Goal: Task Accomplishment & Management: Use online tool/utility

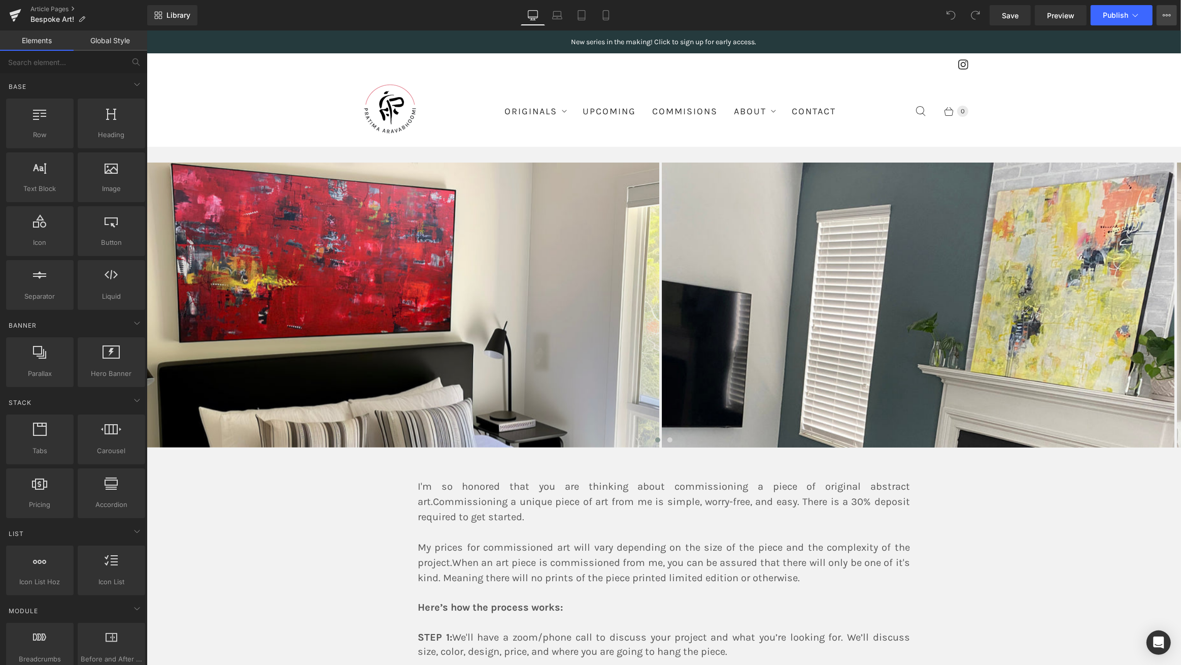
click at [1169, 15] on icon at bounding box center [1167, 15] width 8 height 8
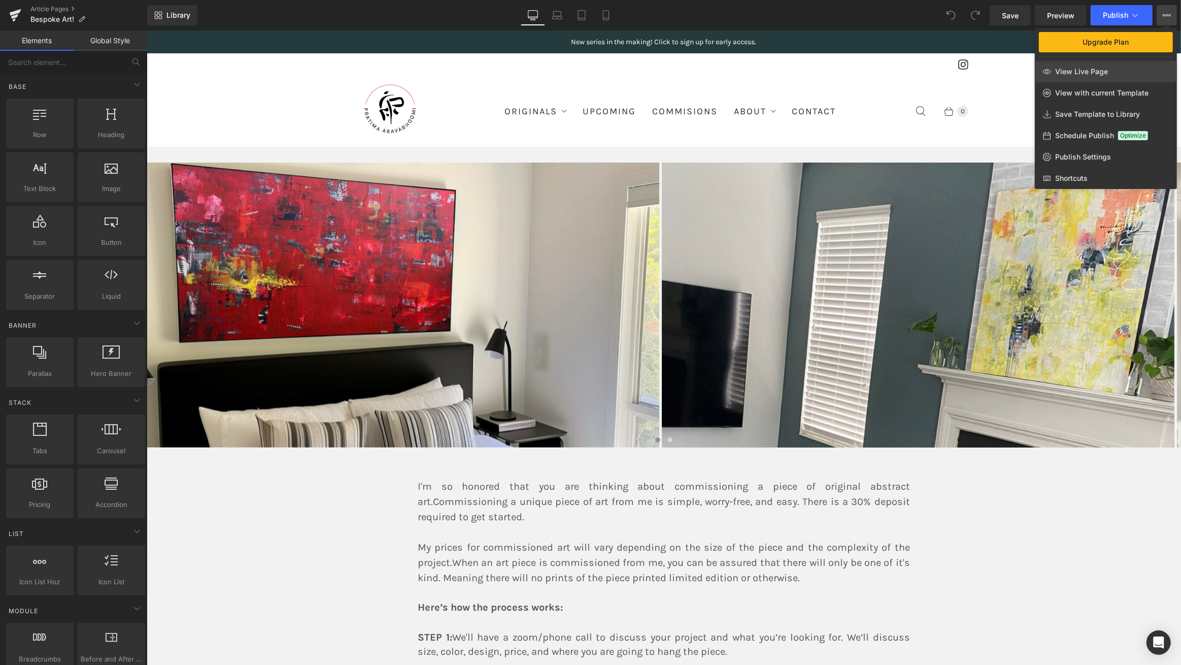
click at [1095, 74] on span "View Live Page" at bounding box center [1082, 71] width 53 height 9
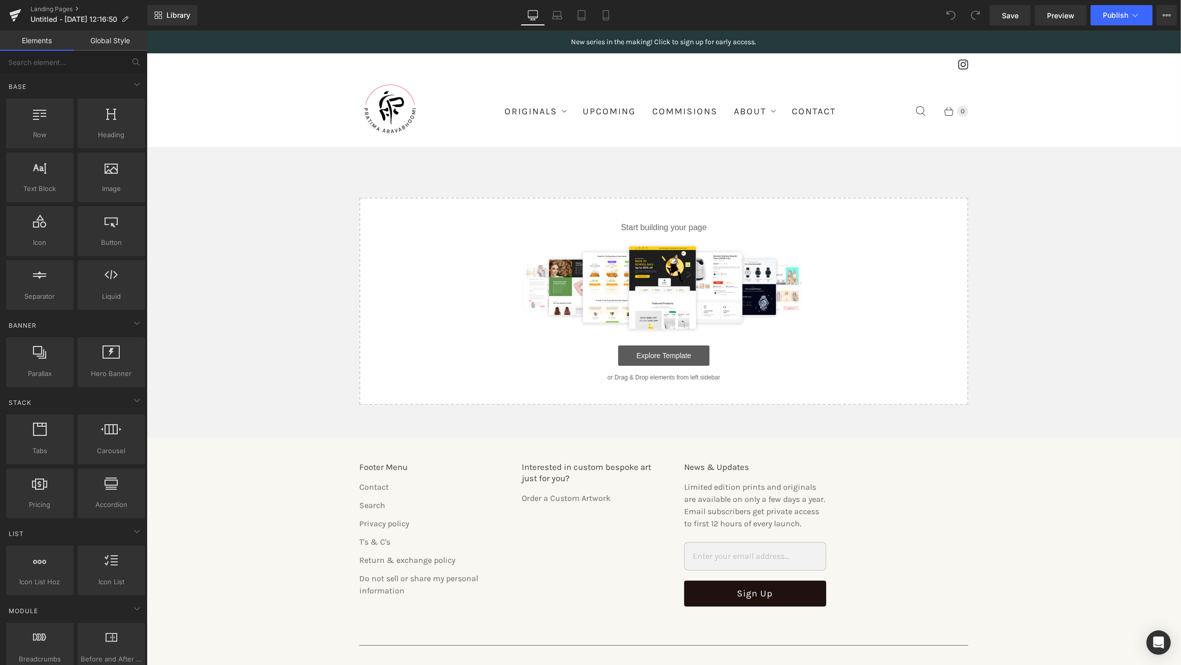
click at [673, 356] on link "Explore Template" at bounding box center [663, 355] width 91 height 20
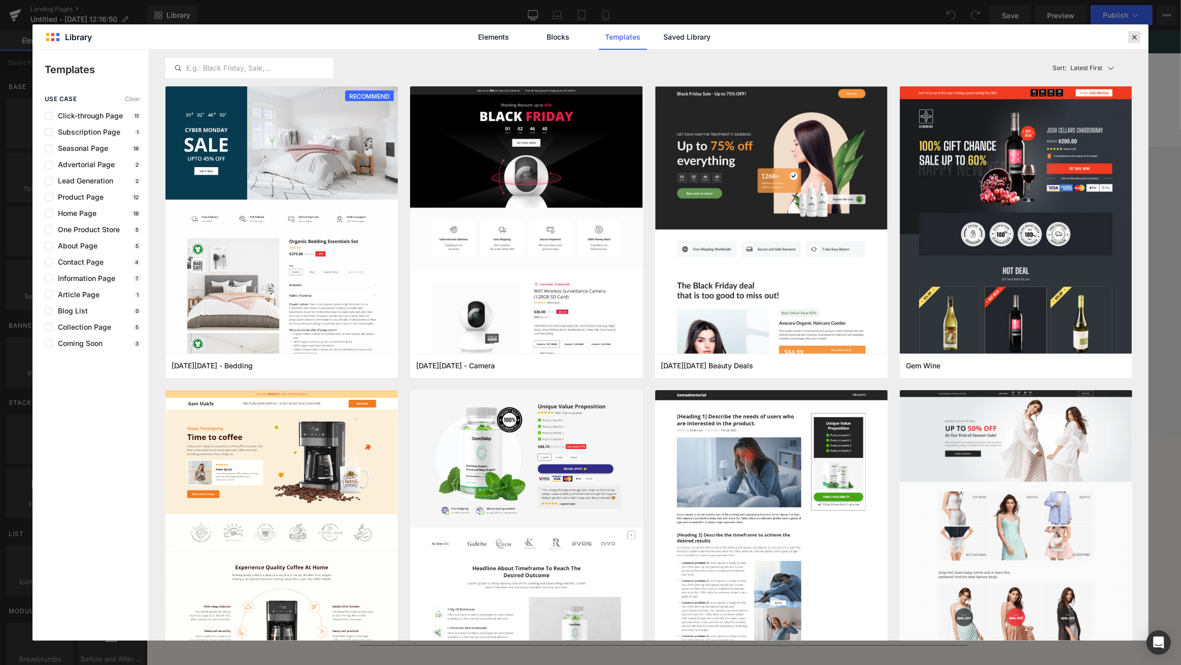
click at [1136, 37] on icon at bounding box center [1134, 36] width 9 height 9
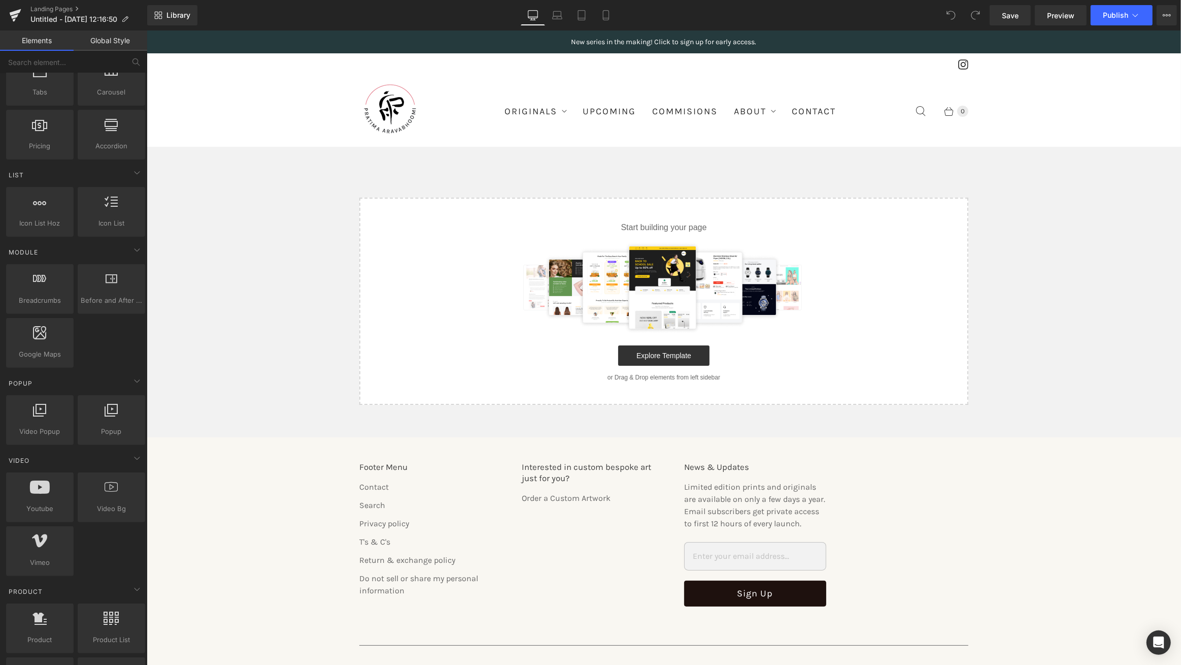
scroll to position [359, 0]
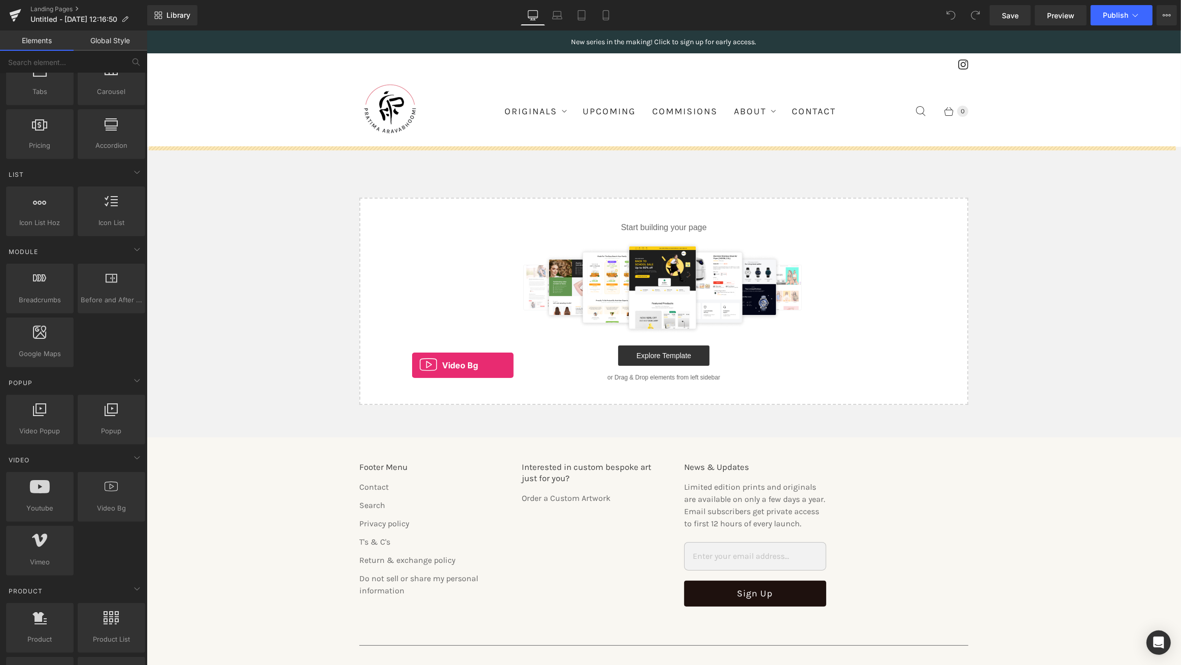
drag, startPoint x: 257, startPoint y: 531, endPoint x: 412, endPoint y: 365, distance: 226.7
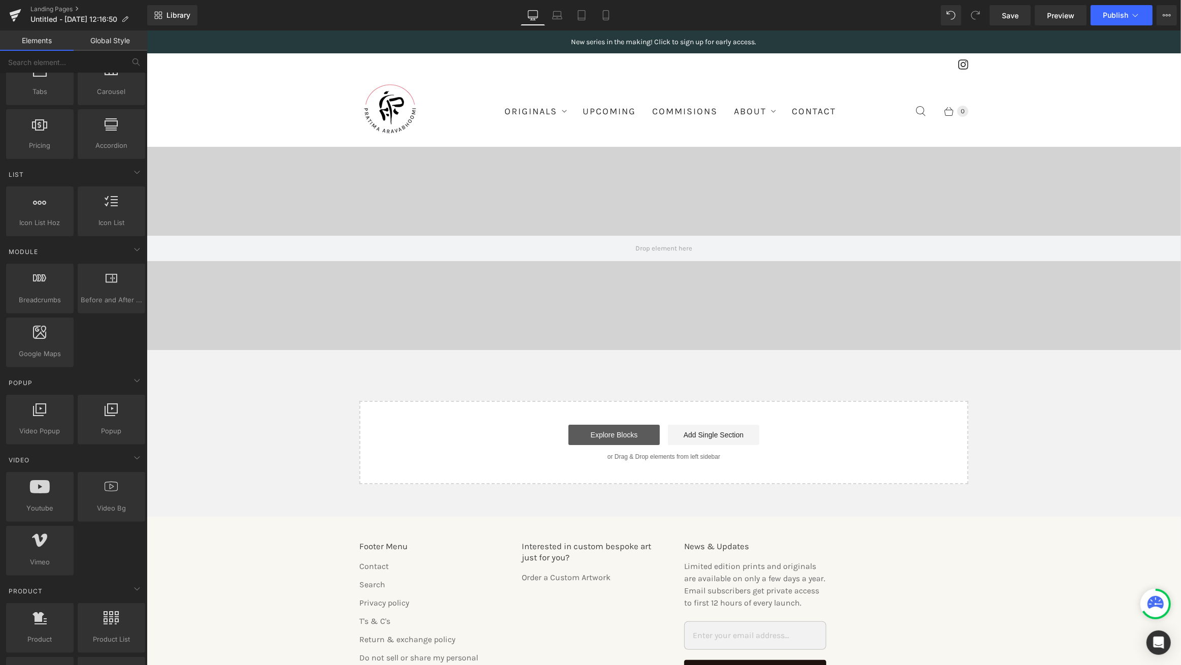
click at [595, 435] on link "Explore Blocks" at bounding box center [613, 434] width 91 height 20
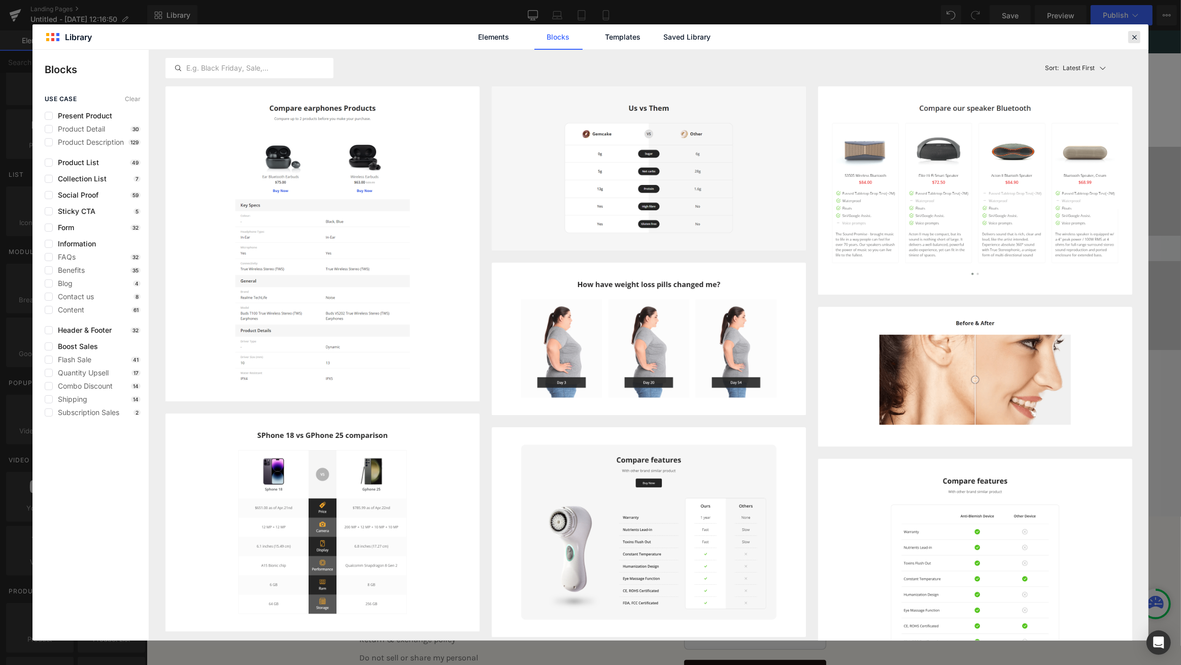
click at [1136, 32] on icon at bounding box center [1134, 36] width 9 height 9
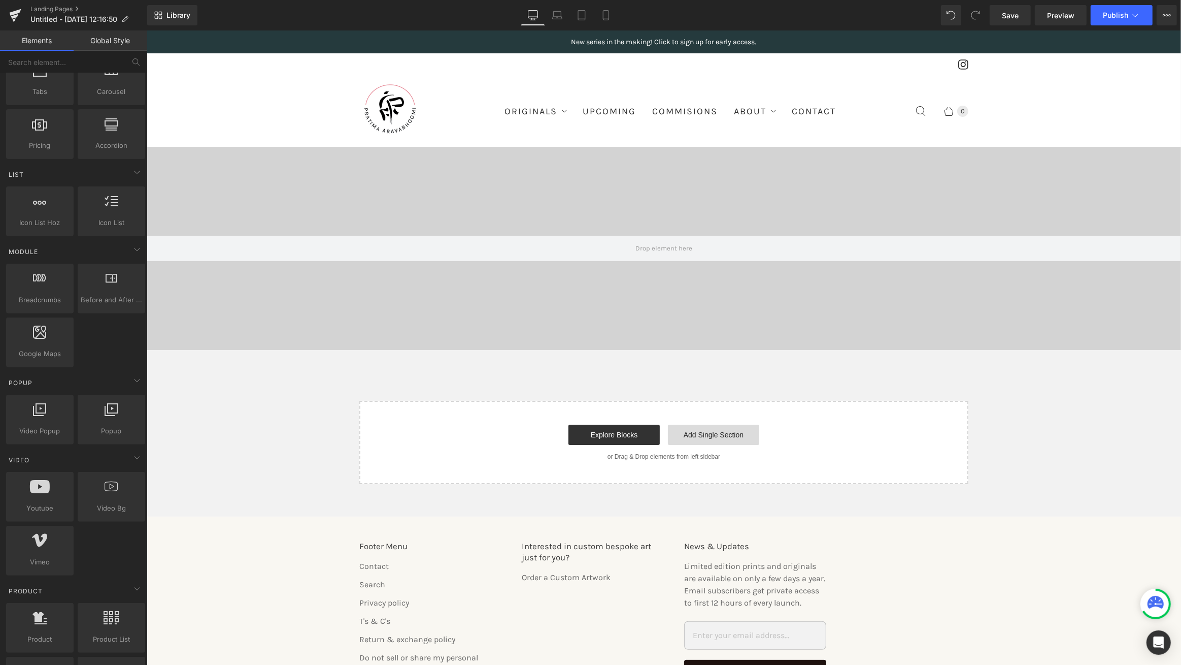
click at [714, 432] on link "Add Single Section" at bounding box center [713, 434] width 91 height 20
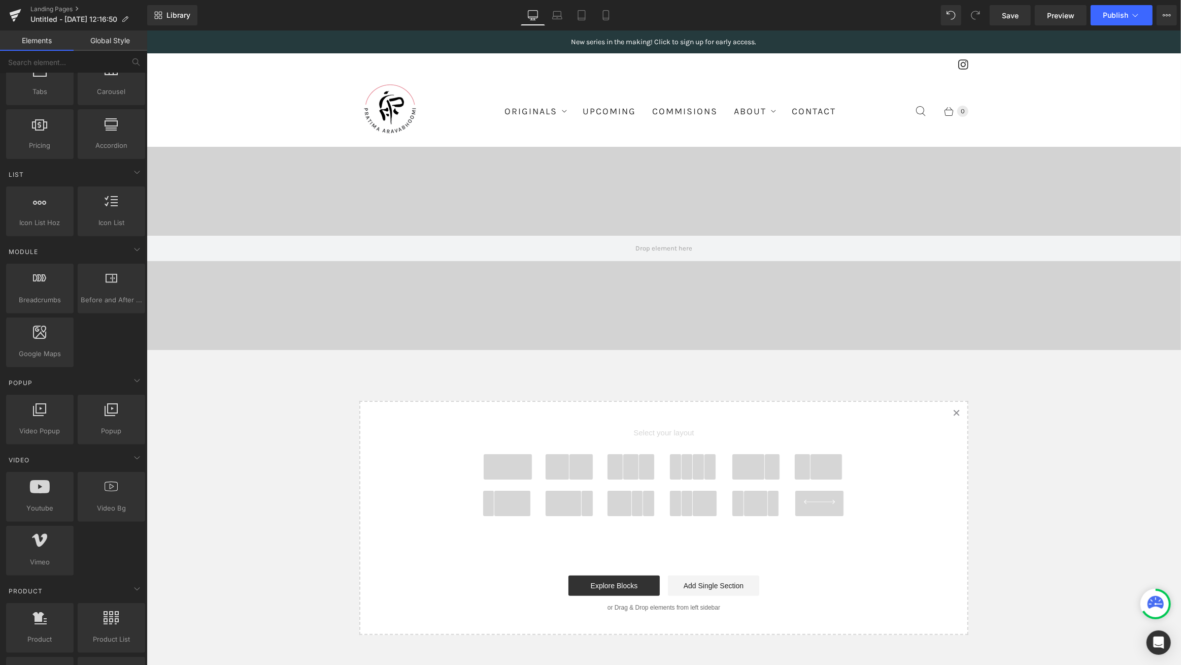
click at [576, 474] on span at bounding box center [581, 466] width 24 height 25
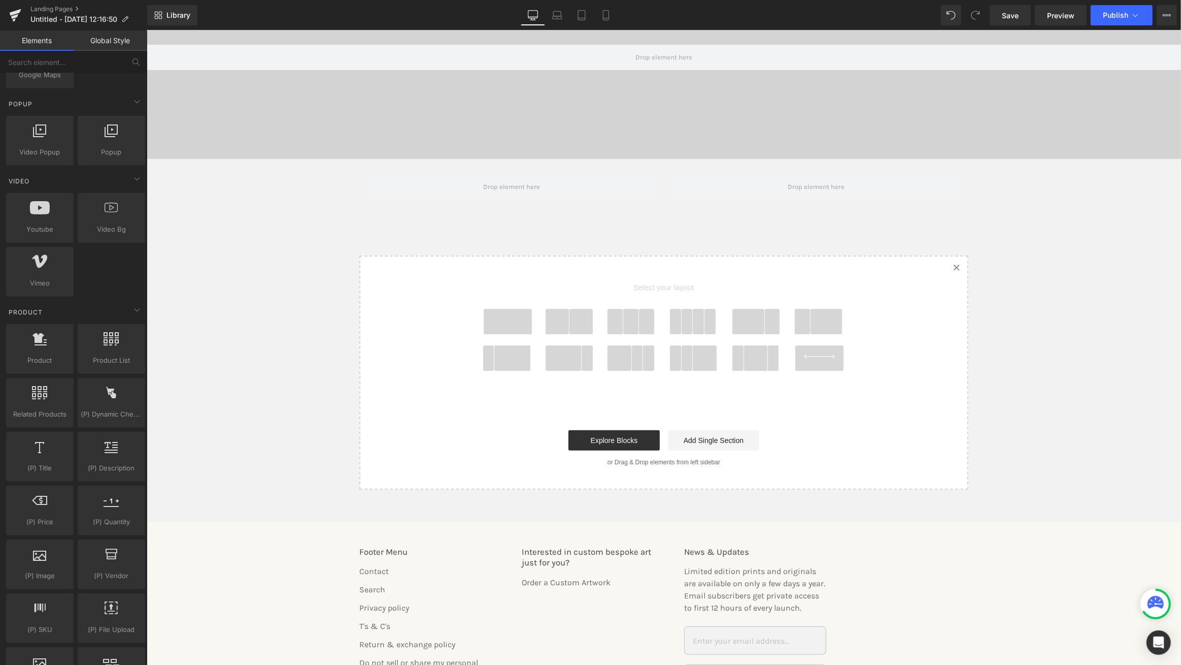
scroll to position [638, 0]
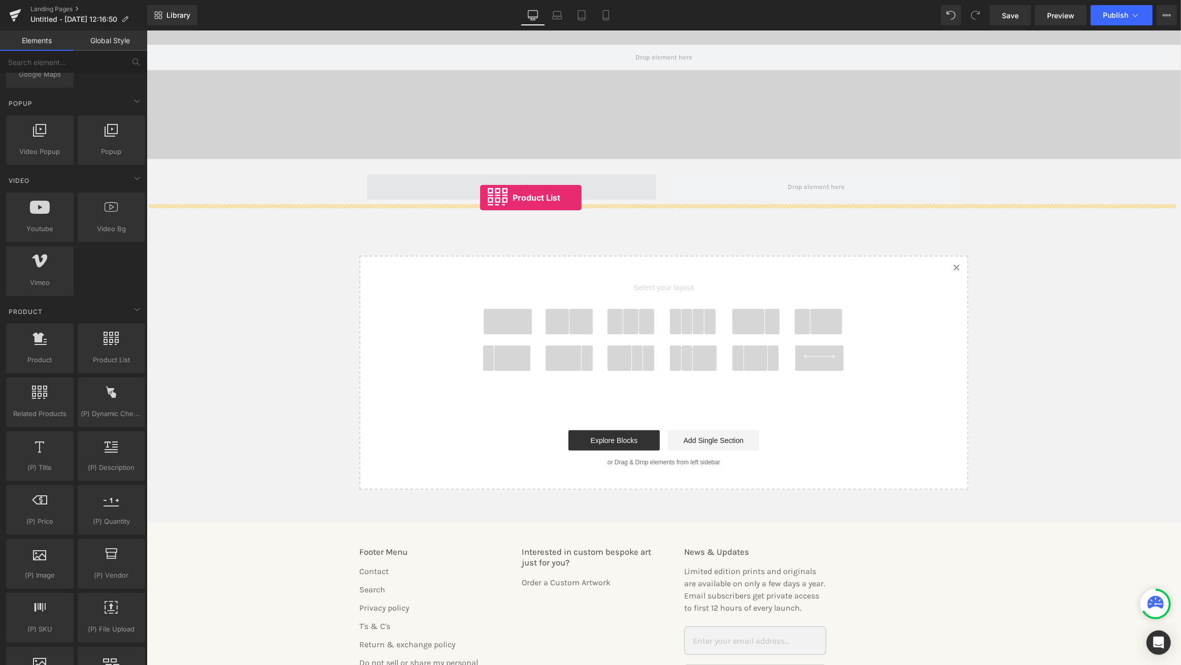
drag, startPoint x: 245, startPoint y: 377, endPoint x: 479, endPoint y: 197, distance: 295.5
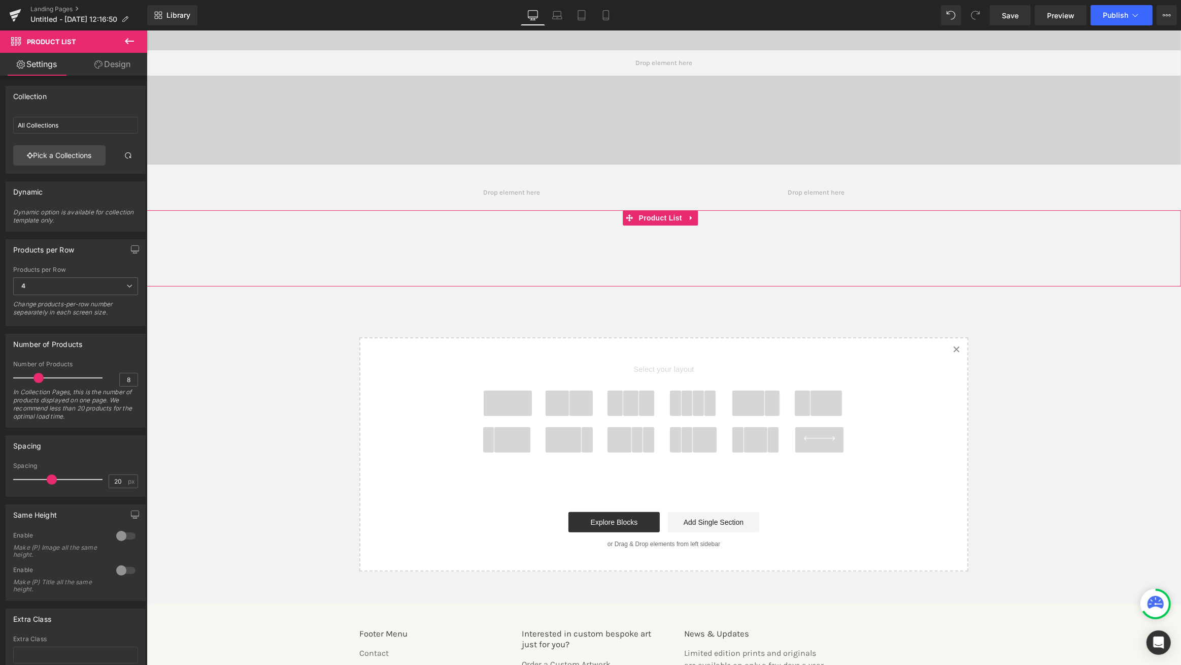
scroll to position [182, 0]
click at [684, 221] on link at bounding box center [690, 220] width 13 height 15
click at [630, 219] on link "Product List" at bounding box center [653, 220] width 61 height 15
click at [76, 157] on link "Pick a Collections" at bounding box center [59, 155] width 92 height 20
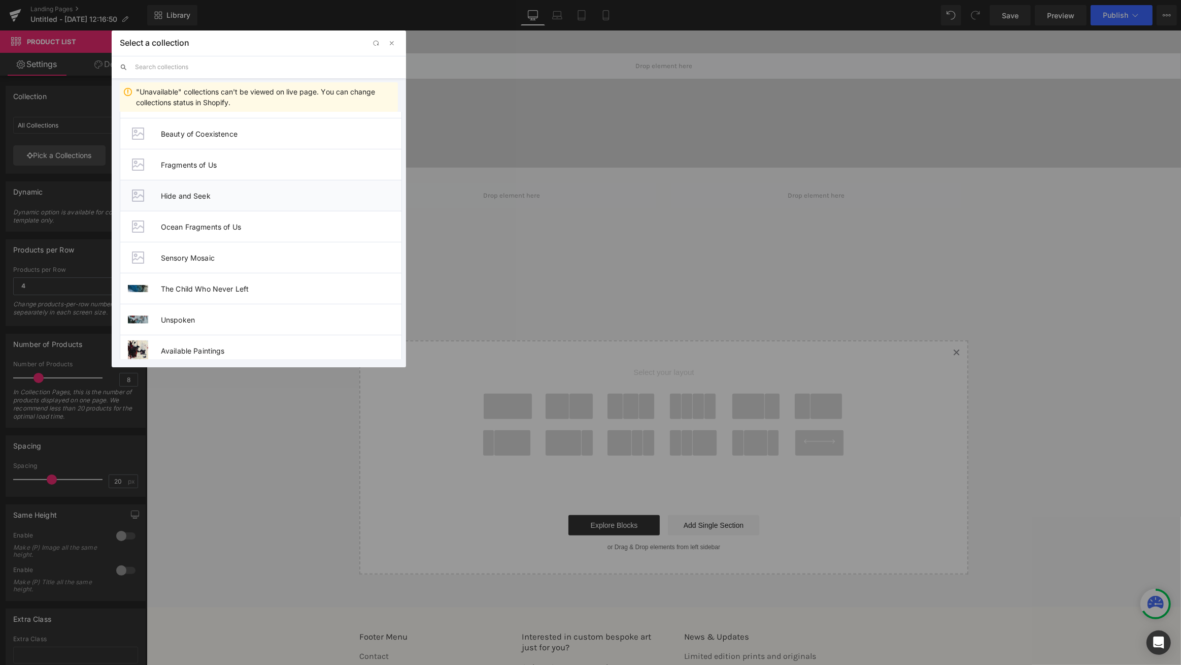
scroll to position [63, 0]
click at [185, 282] on span "The Child Who Never Left" at bounding box center [281, 285] width 241 height 9
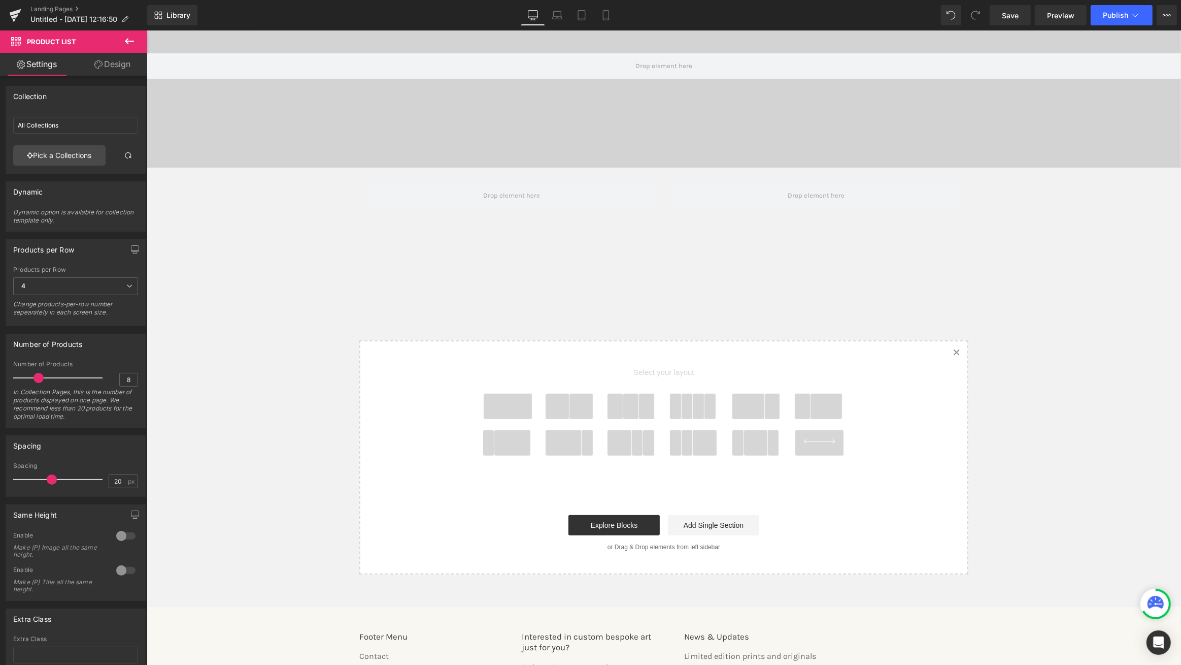
type input "The Child Who Never Left"
click at [98, 287] on span "4" at bounding box center [75, 286] width 125 height 18
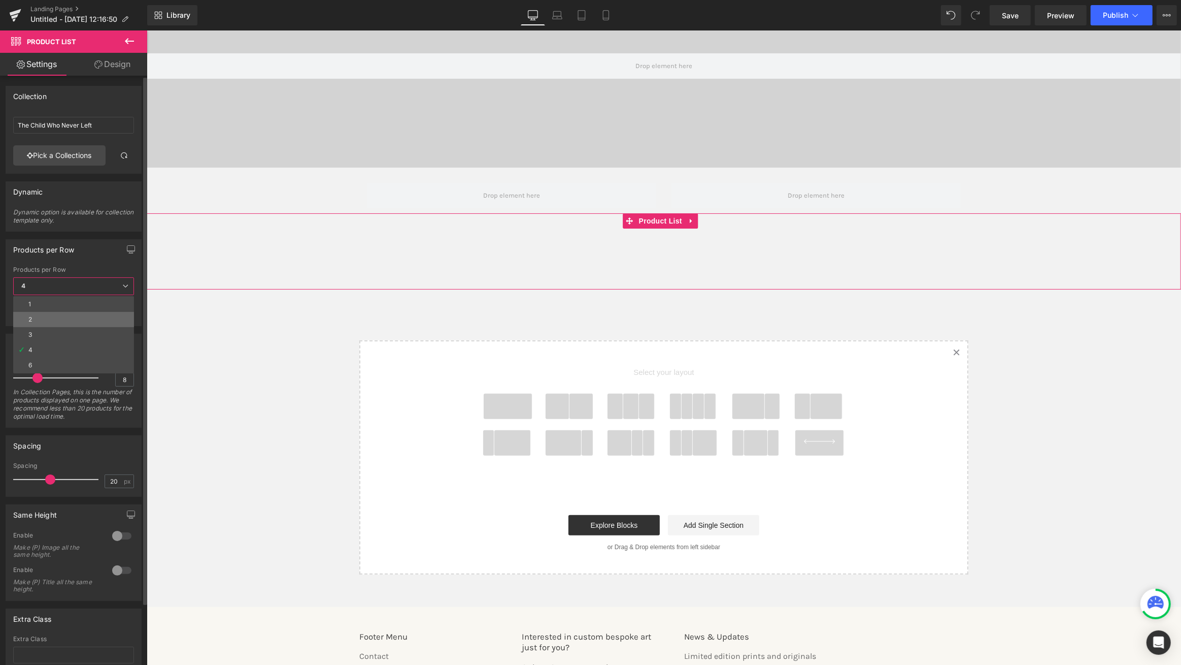
click at [42, 316] on li "2" at bounding box center [73, 319] width 121 height 15
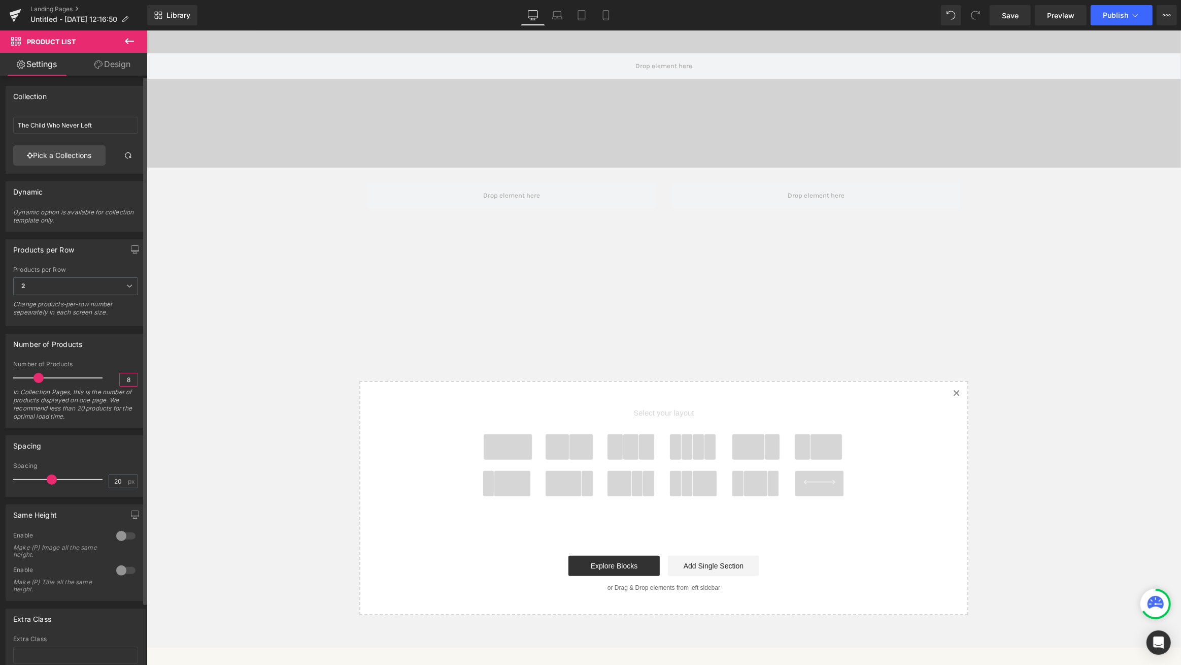
drag, startPoint x: 126, startPoint y: 377, endPoint x: 118, endPoint y: 377, distance: 8.1
click at [120, 377] on input "8" at bounding box center [129, 379] width 18 height 13
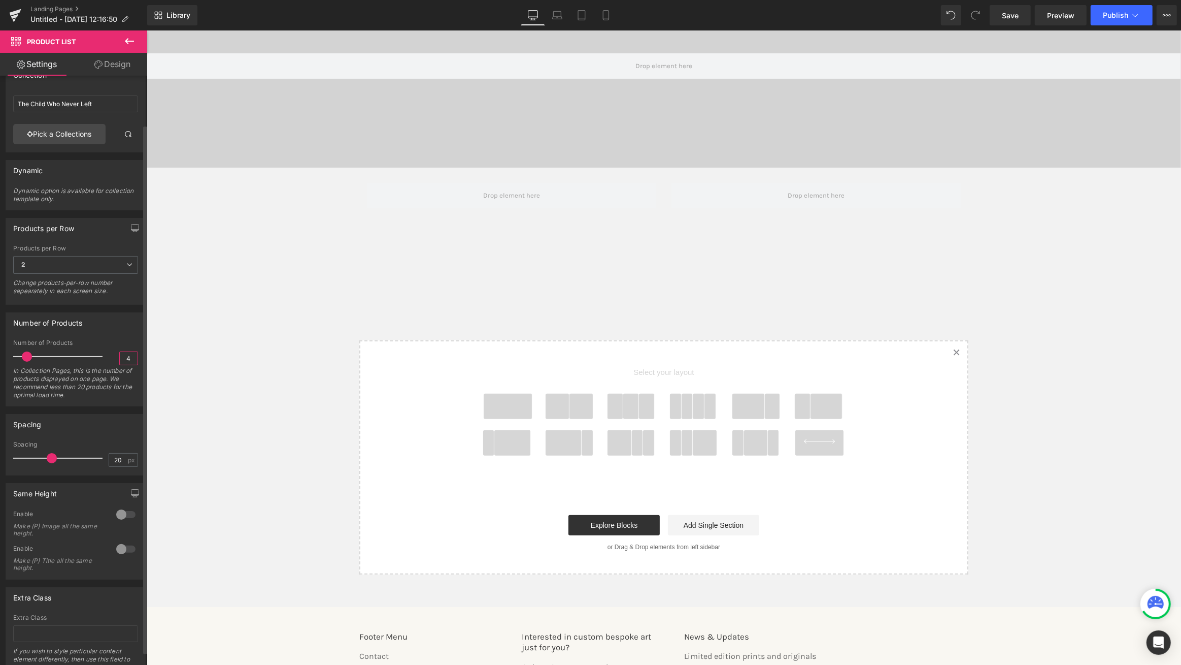
scroll to position [0, 0]
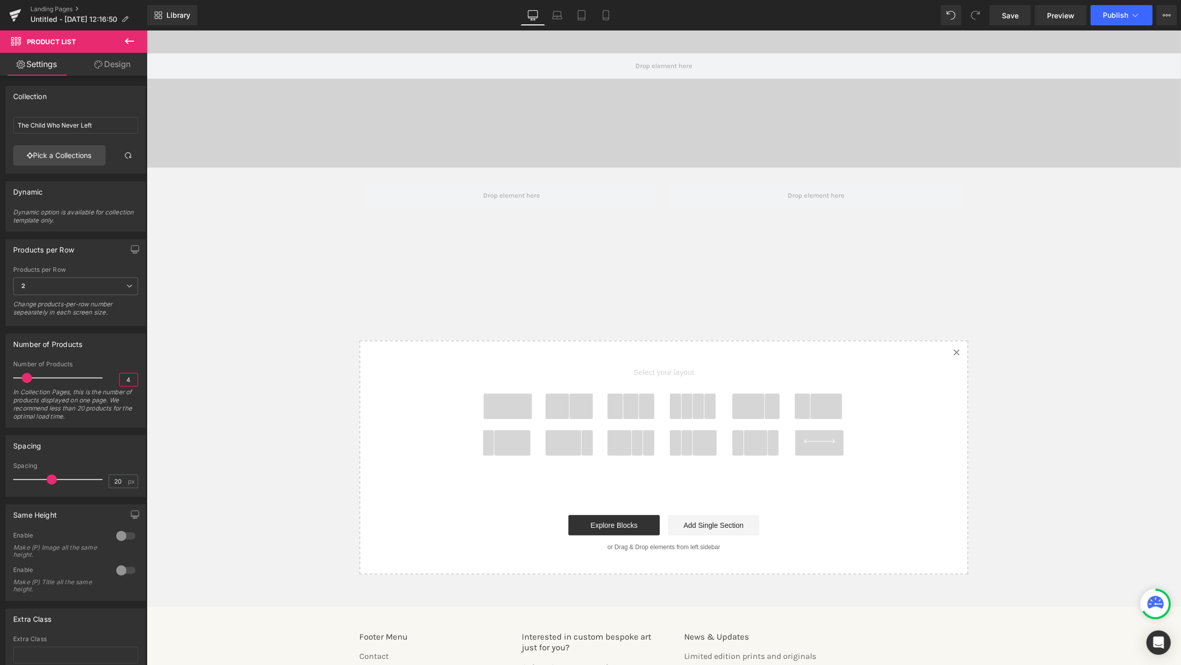
type input "4"
click at [525, 257] on div "Sale Off (P) Image Do Shadows Disappear Underwater? (P) Title $0 $175.00 (P) Pr…" at bounding box center [404, 259] width 517 height 20
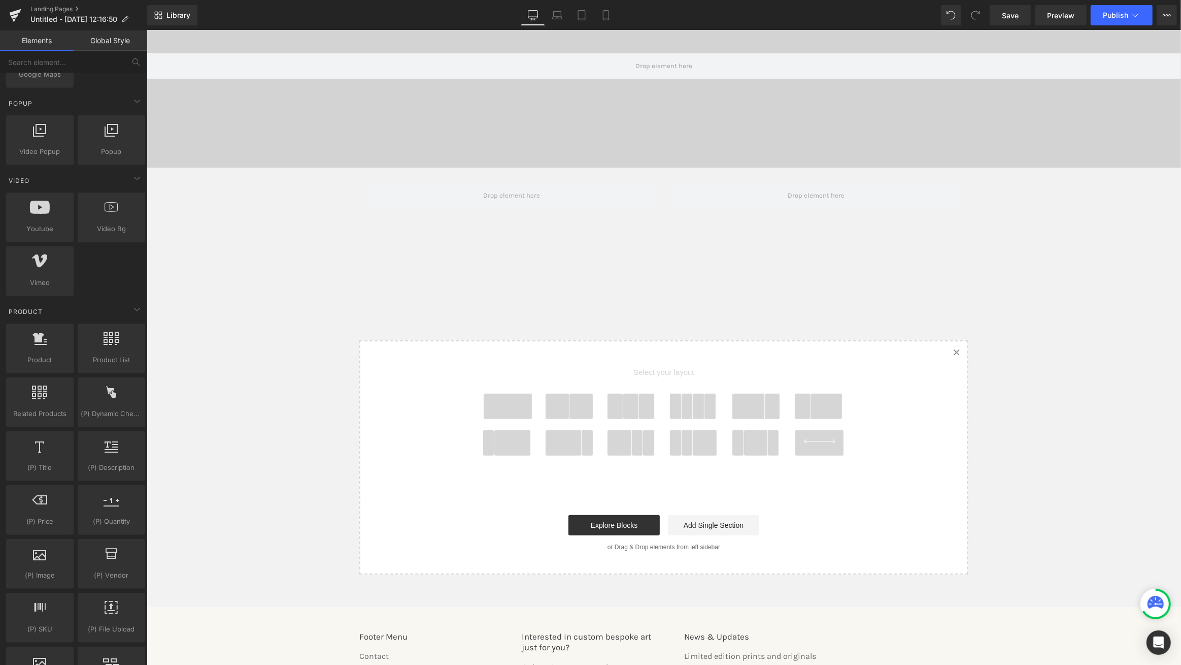
click at [576, 411] on span at bounding box center [581, 405] width 24 height 25
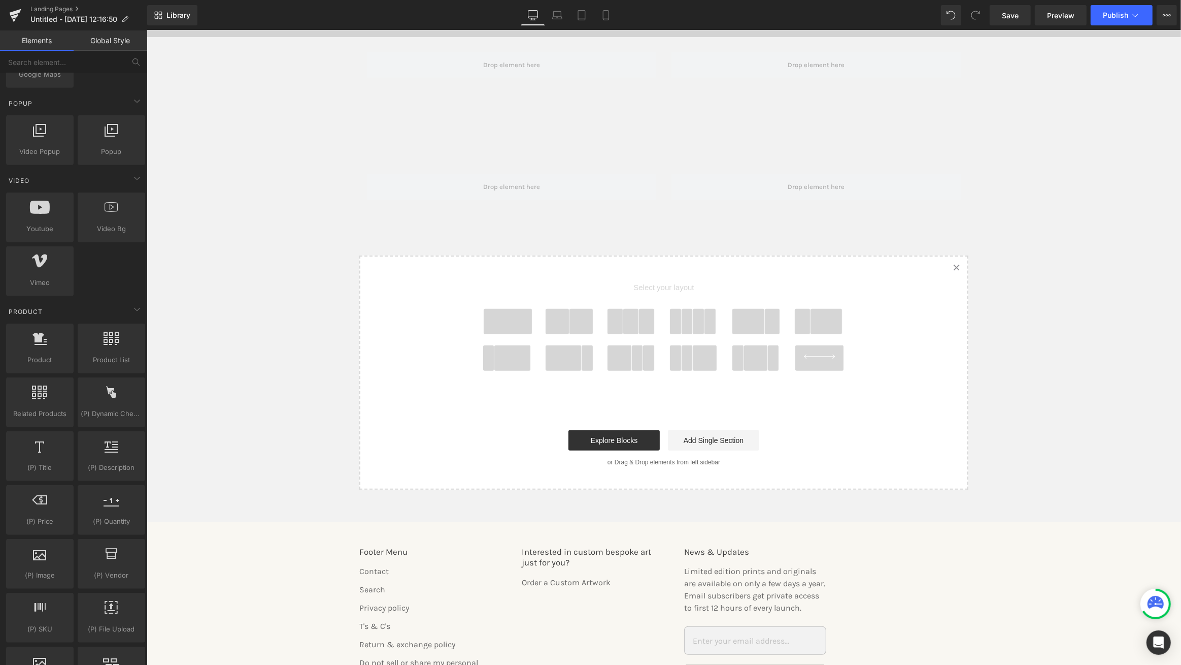
scroll to position [214, 0]
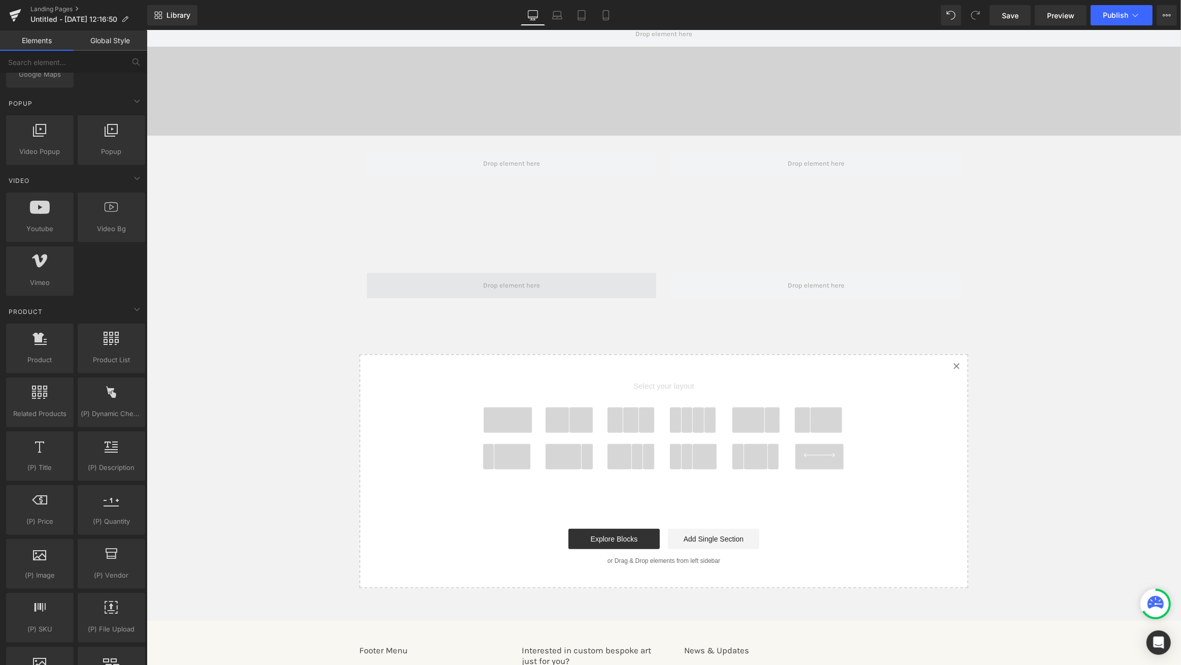
click at [628, 287] on span at bounding box center [511, 285] width 289 height 25
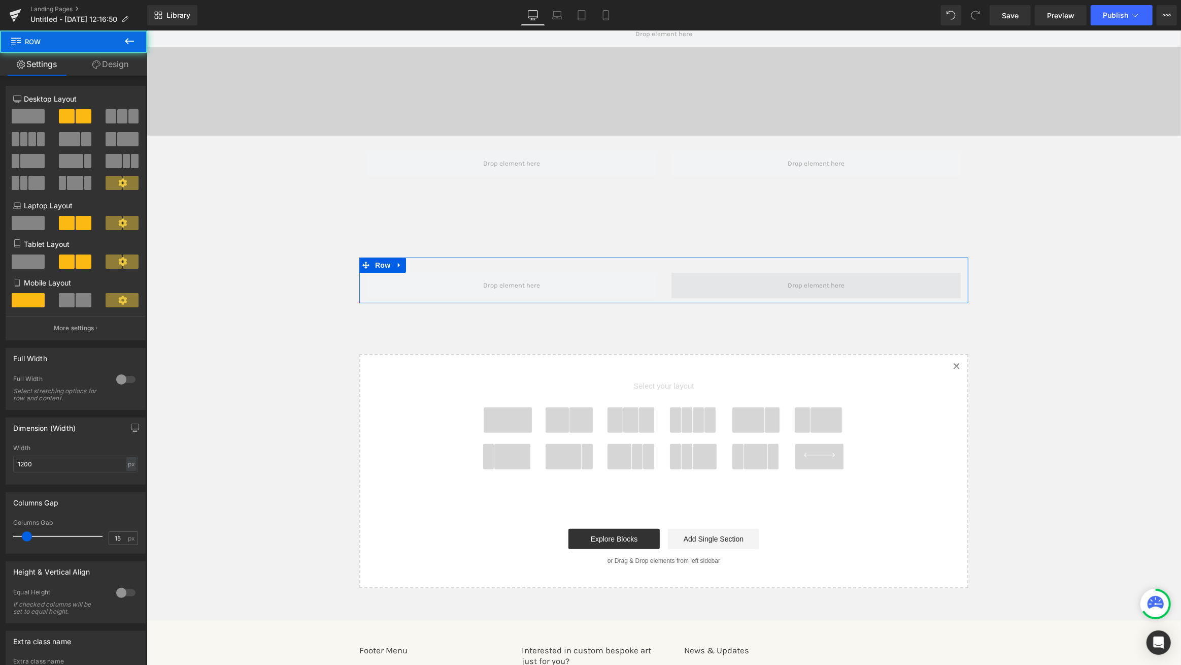
click at [759, 283] on span at bounding box center [815, 285] width 289 height 25
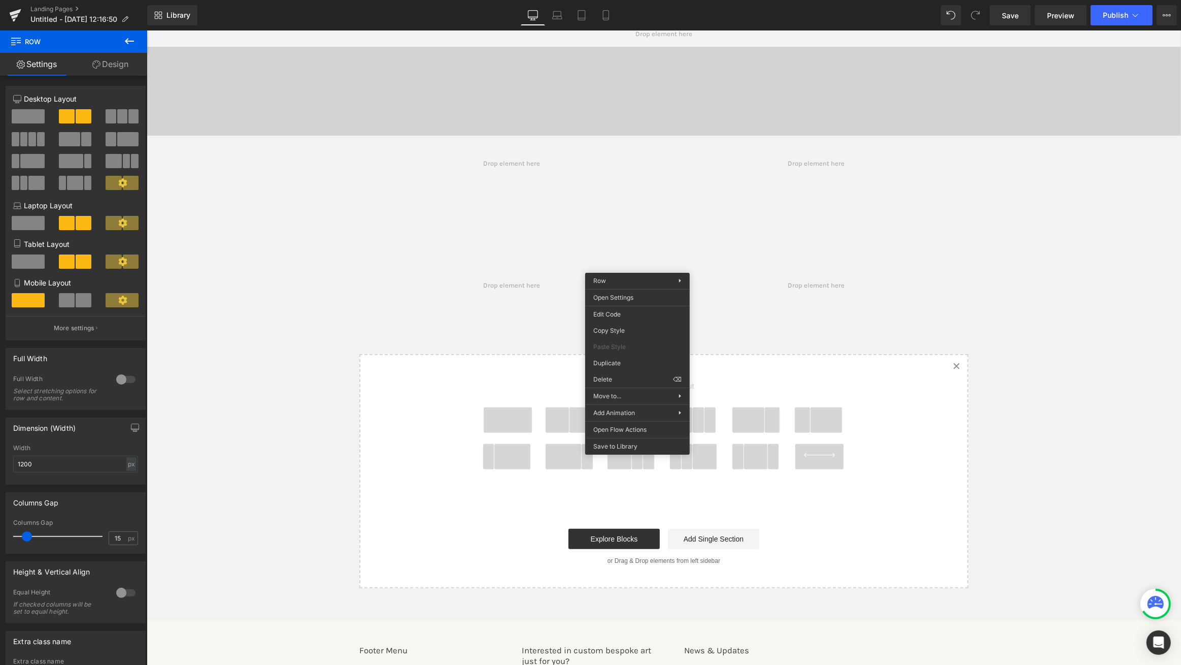
click at [578, 267] on div "Row" at bounding box center [663, 280] width 609 height 46
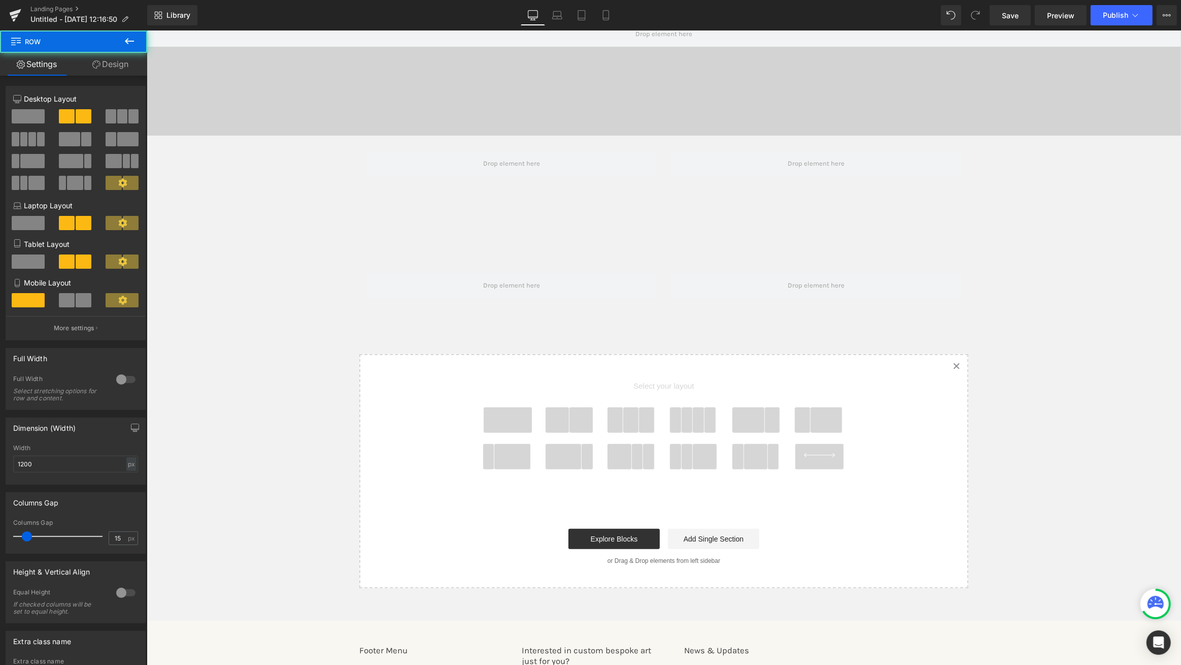
click at [480, 265] on div "Row" at bounding box center [663, 280] width 609 height 46
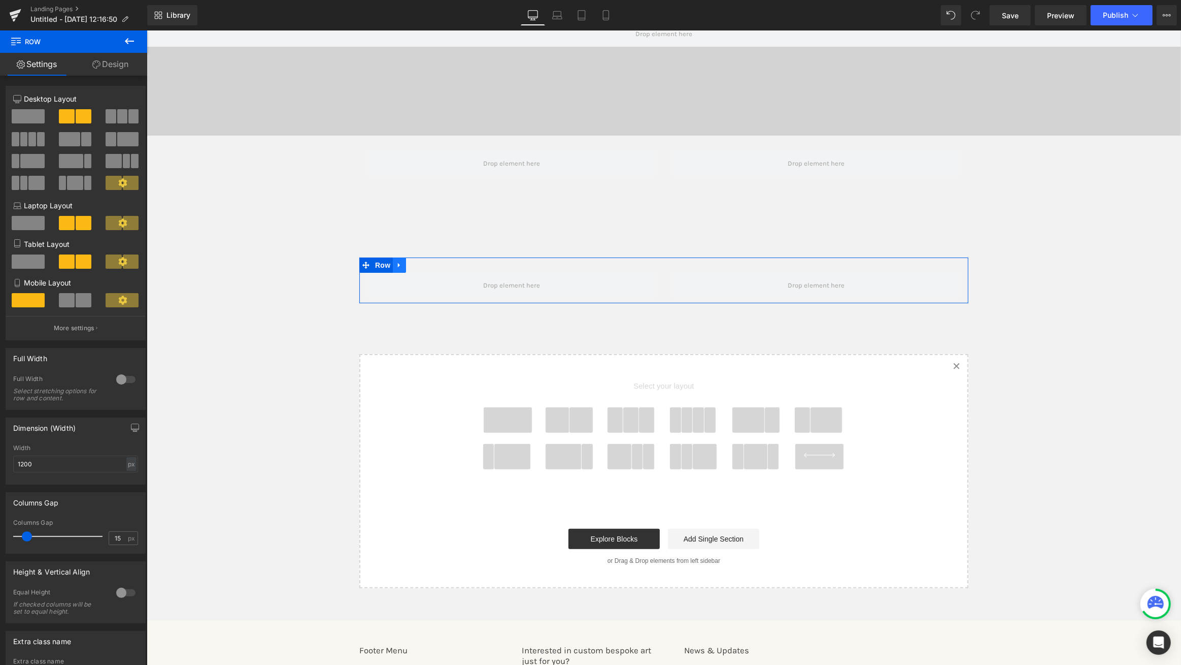
click at [398, 265] on icon at bounding box center [399, 265] width 2 height 5
click at [423, 265] on icon at bounding box center [425, 264] width 7 height 7
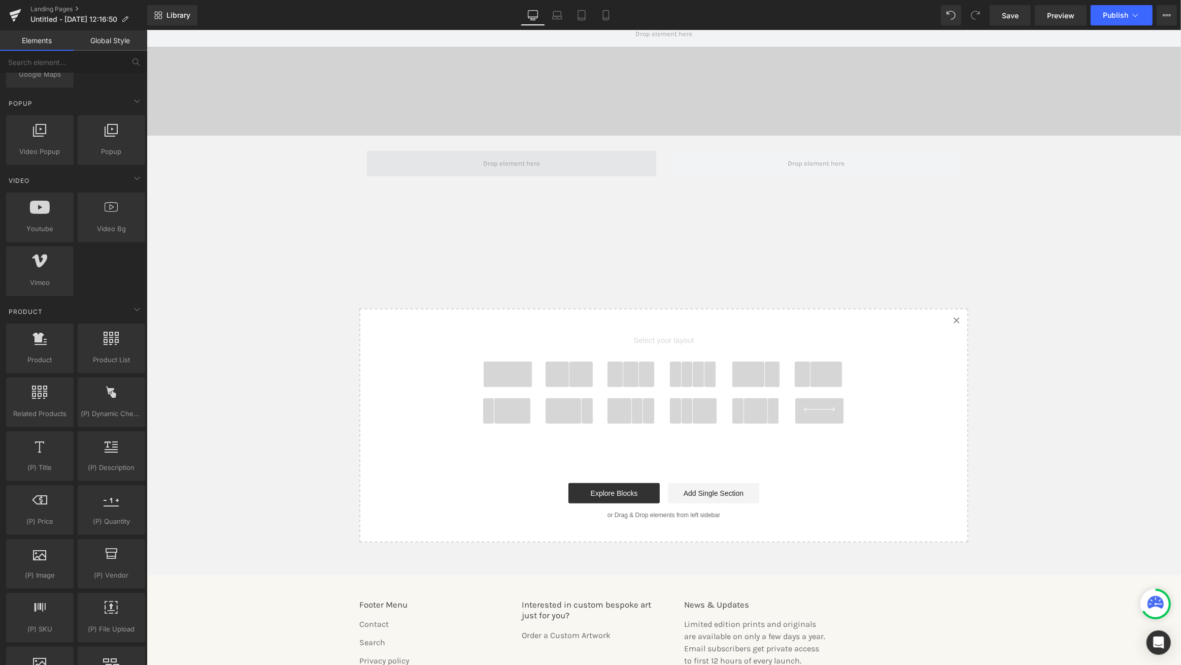
click at [485, 163] on span at bounding box center [511, 163] width 64 height 15
click at [508, 373] on span at bounding box center [507, 373] width 49 height 25
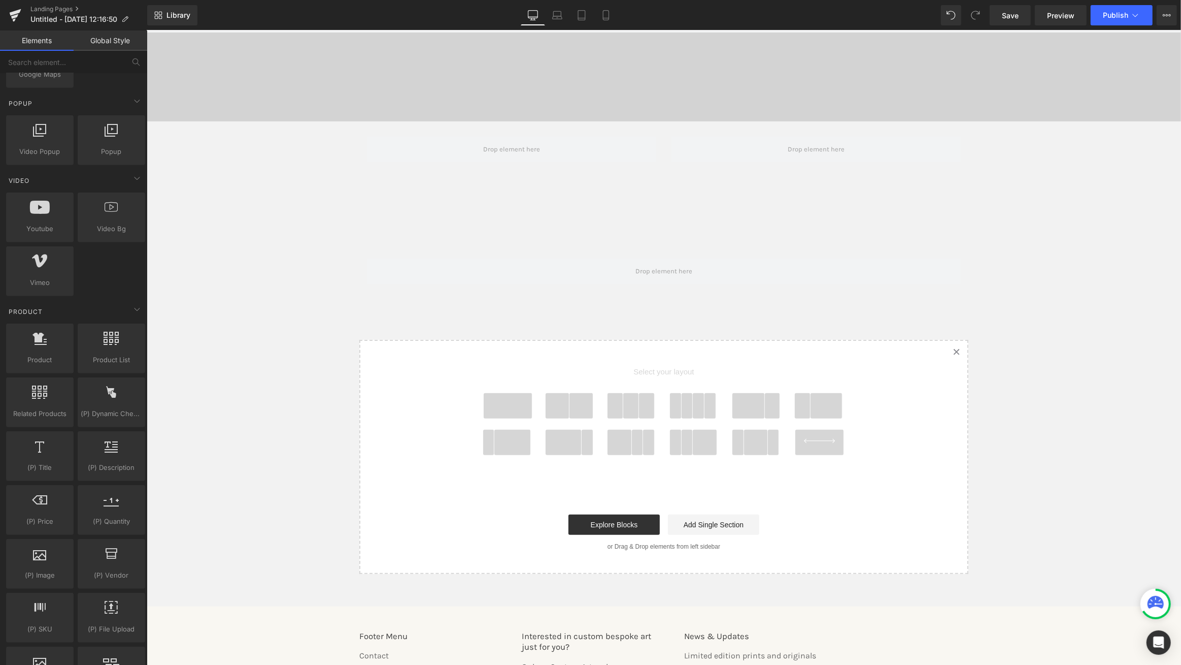
scroll to position [213, 0]
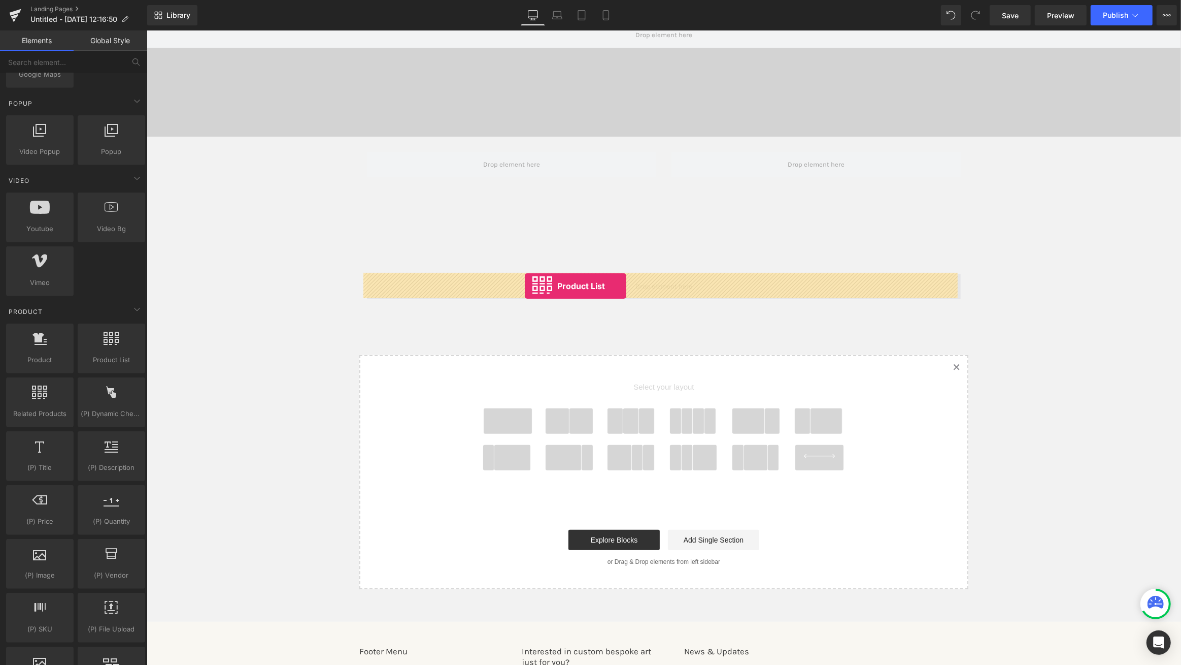
drag, startPoint x: 245, startPoint y: 388, endPoint x: 524, endPoint y: 286, distance: 297.5
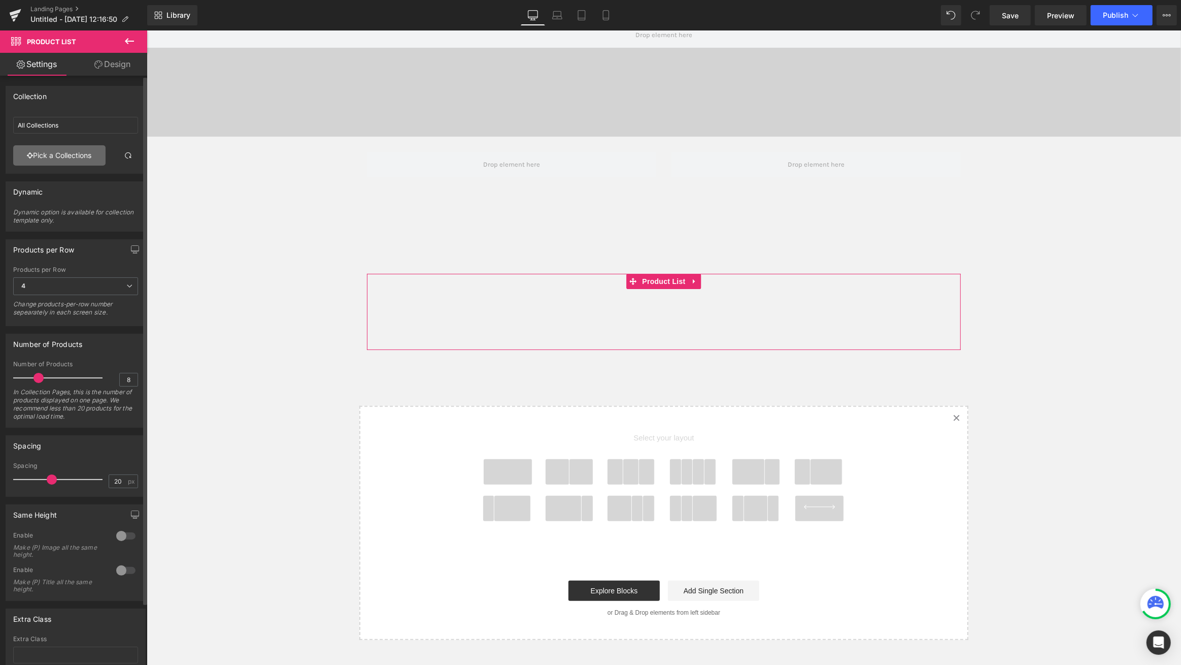
click at [85, 158] on link "Pick a Collections" at bounding box center [59, 155] width 92 height 20
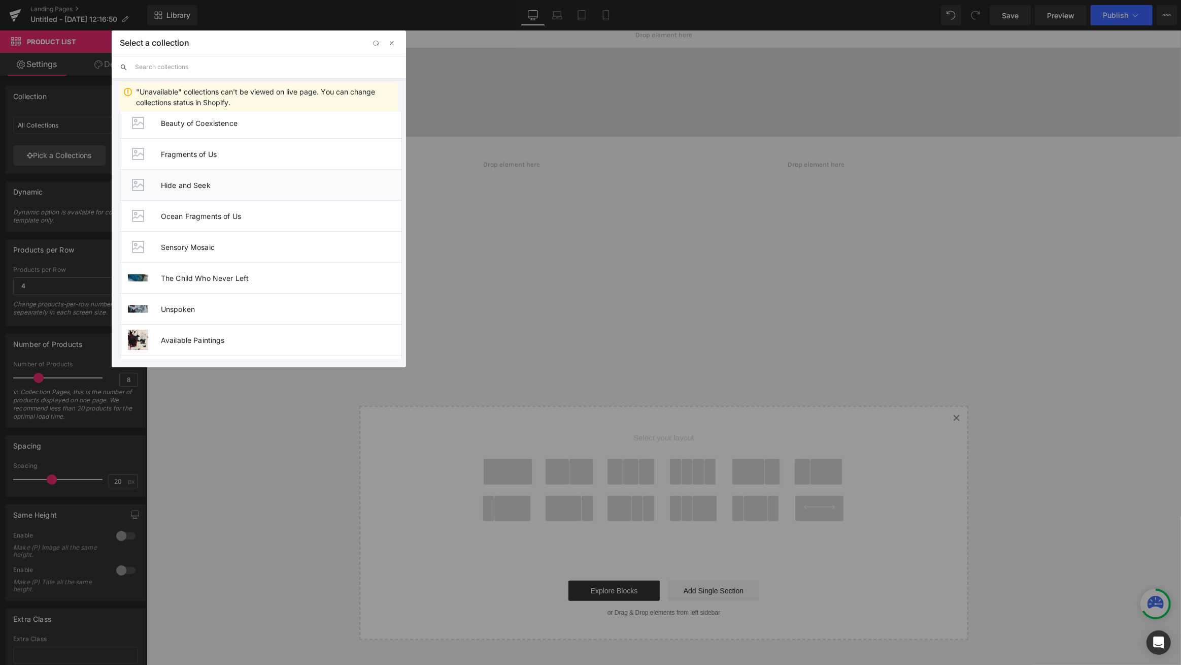
scroll to position [78, 0]
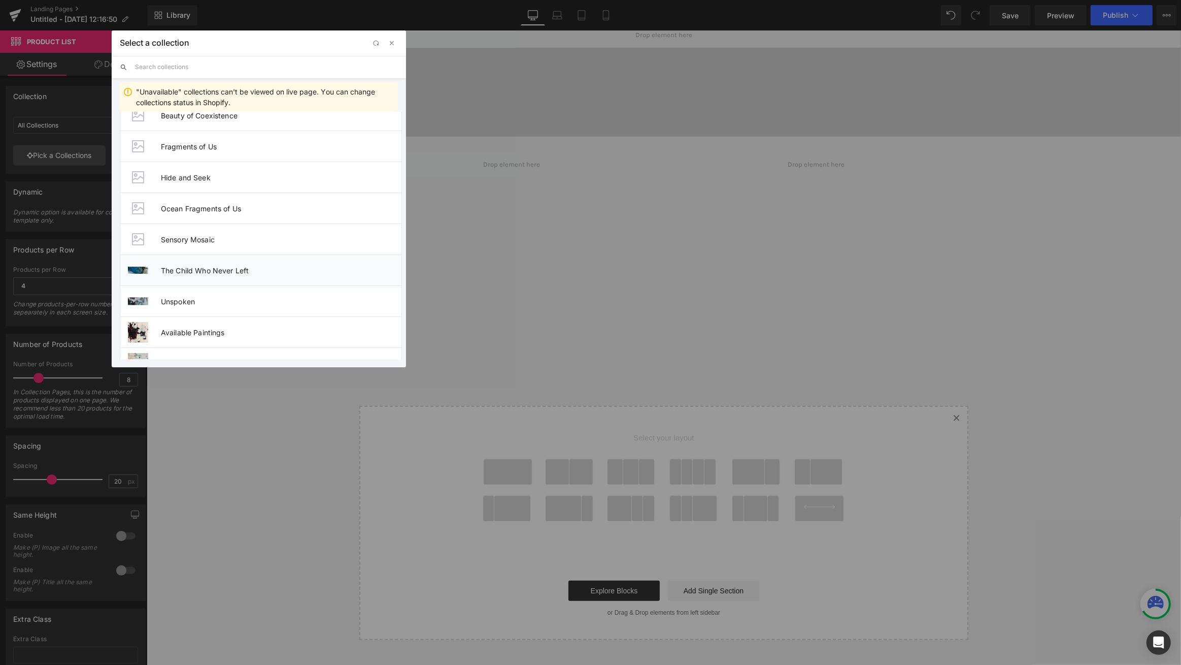
click at [181, 275] on li "The Child Who Never Left" at bounding box center [261, 269] width 282 height 31
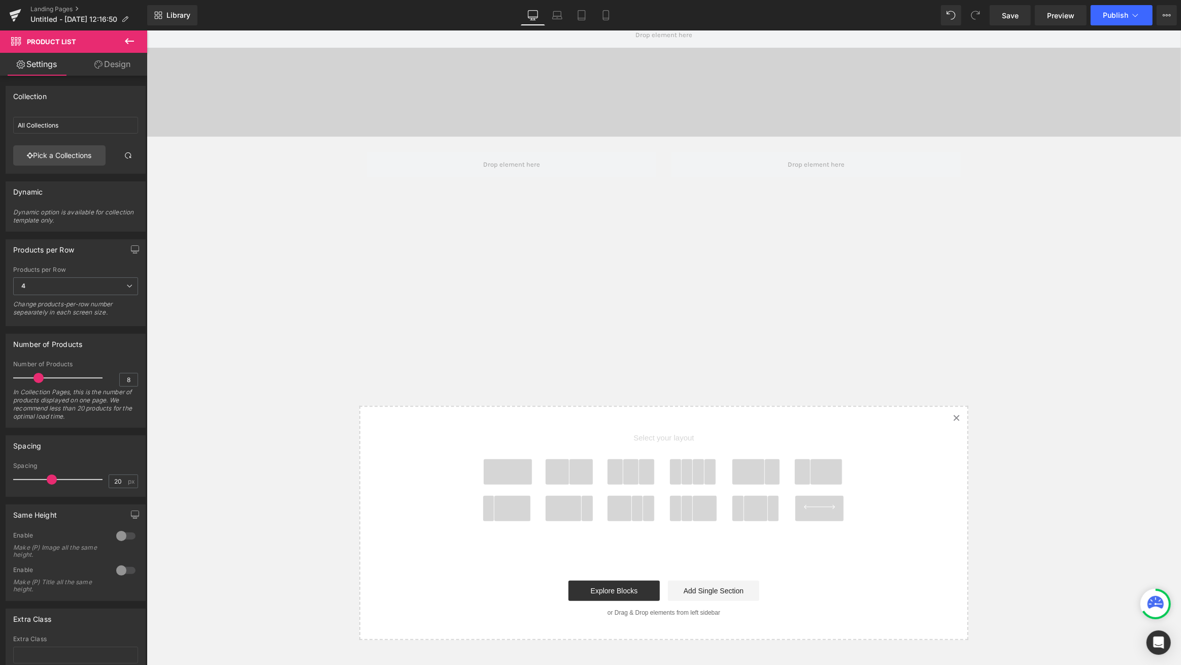
type input "The Child Who Never Left"
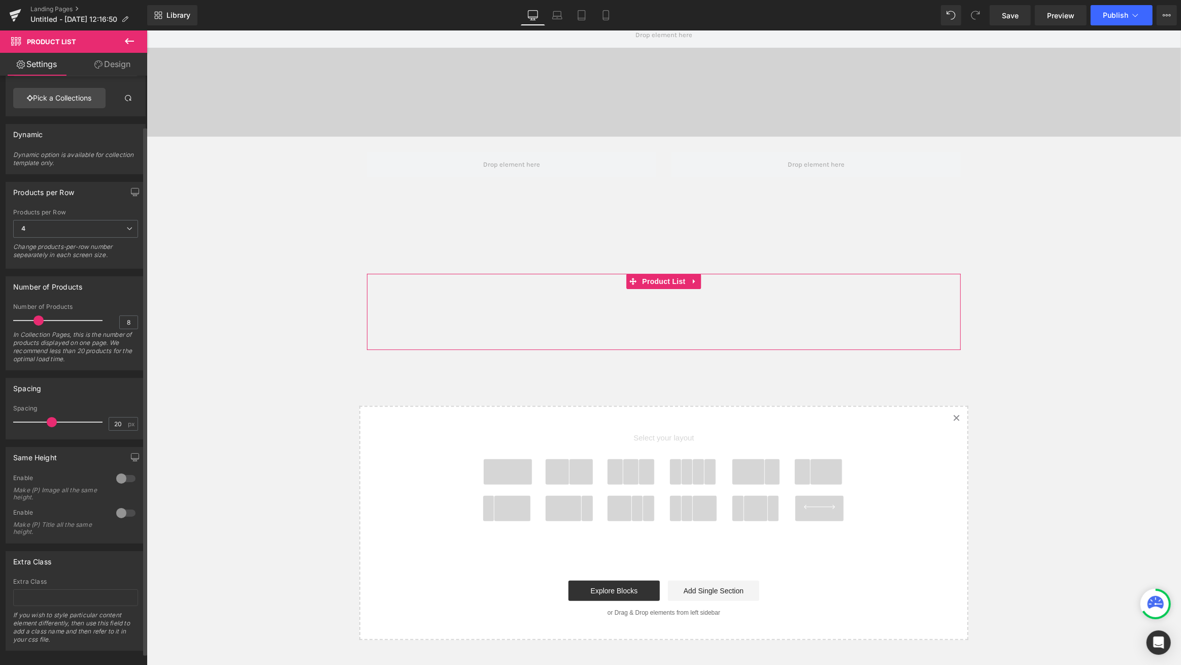
scroll to position [58, 0]
click at [119, 476] on div at bounding box center [126, 477] width 24 height 16
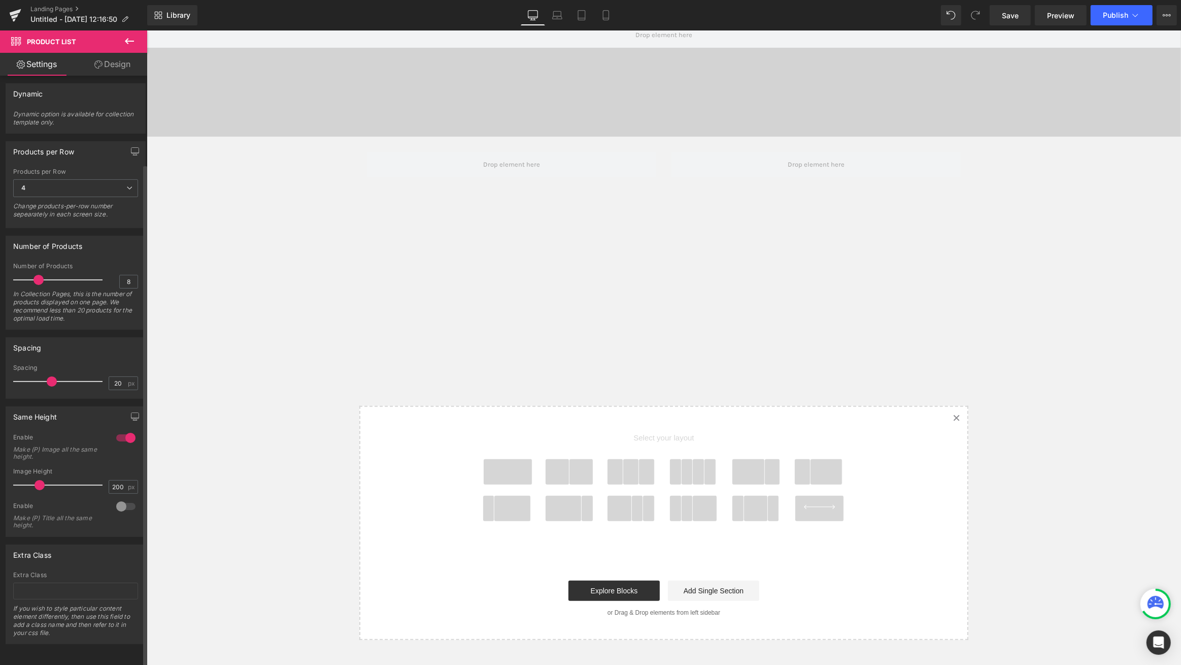
scroll to position [0, 0]
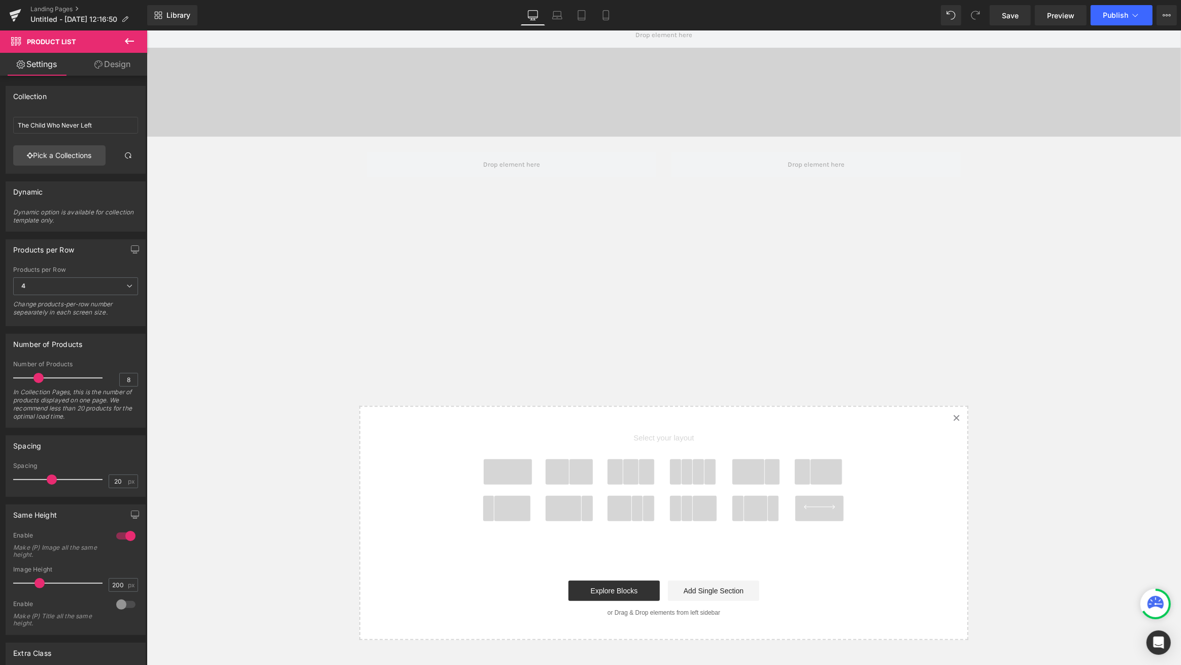
click at [118, 67] on link "Design" at bounding box center [113, 64] width 74 height 23
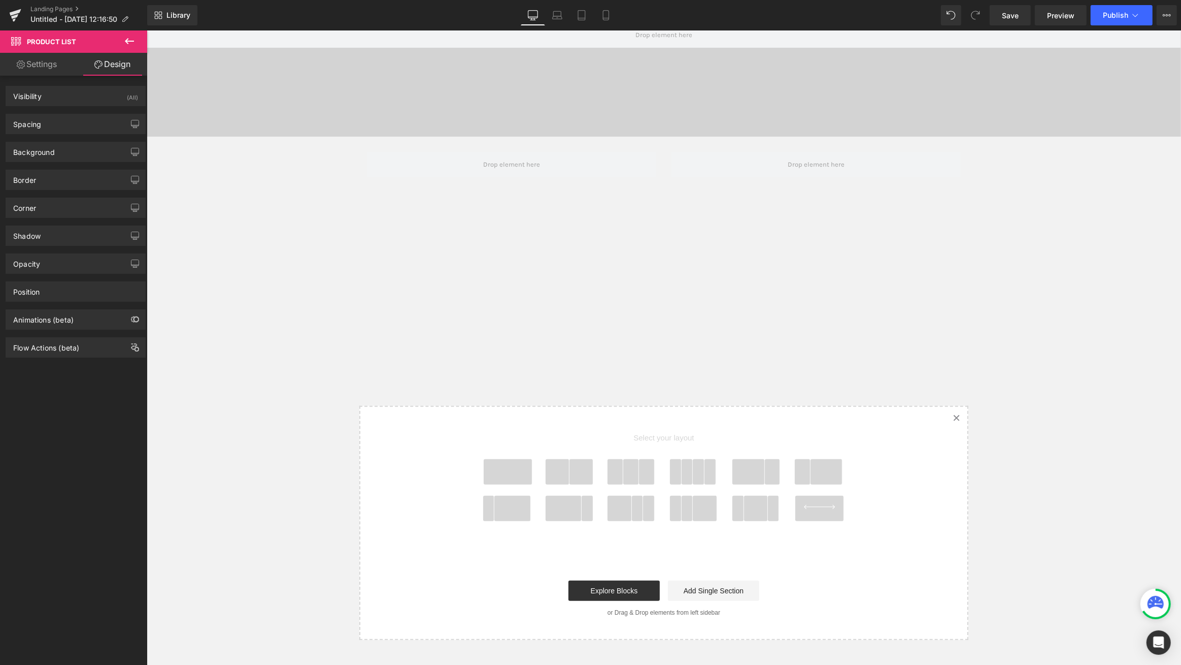
click at [56, 65] on link "Settings" at bounding box center [37, 64] width 74 height 23
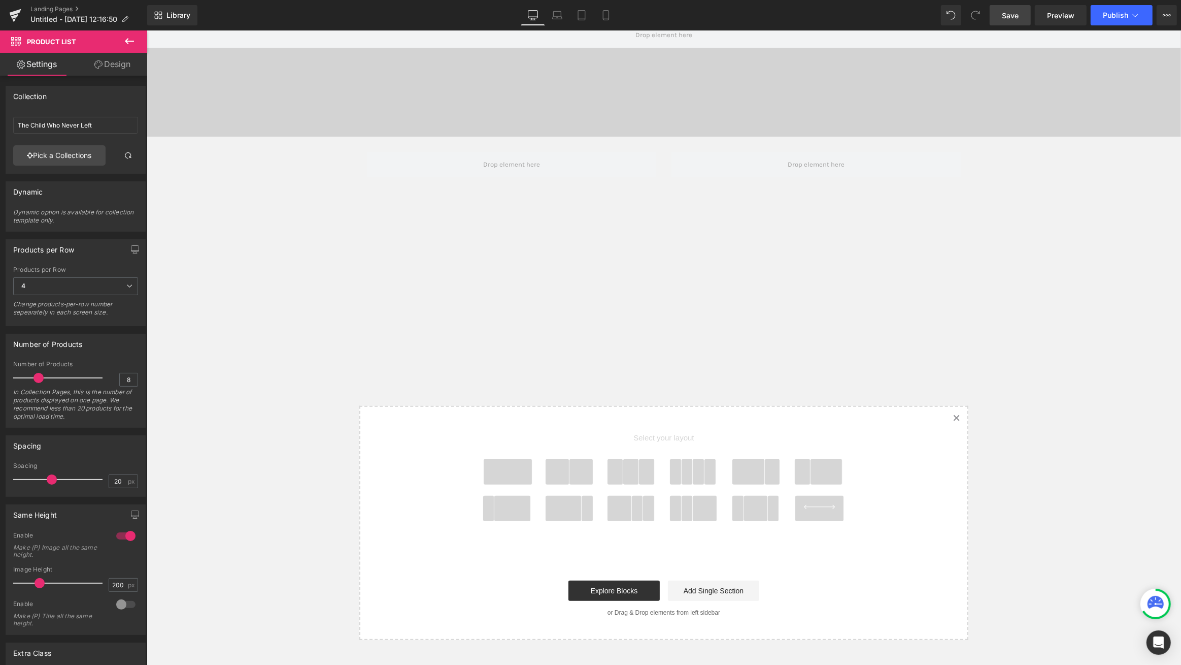
click at [1011, 12] on span "Save" at bounding box center [1010, 15] width 17 height 11
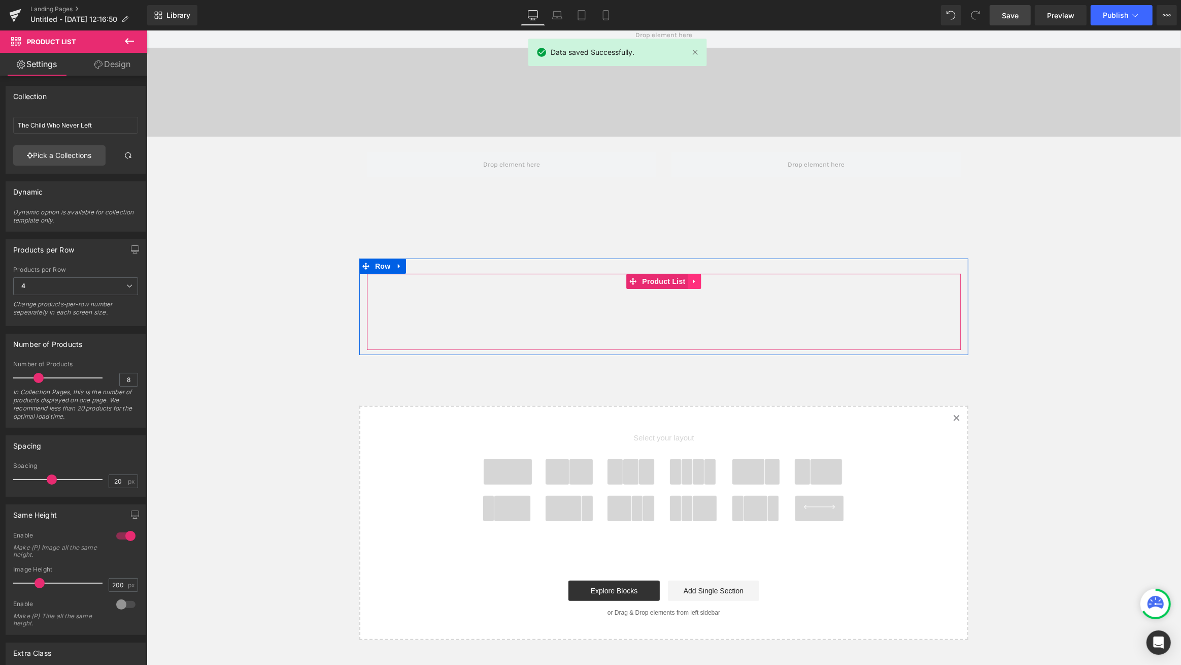
click at [691, 280] on icon at bounding box center [694, 282] width 7 height 8
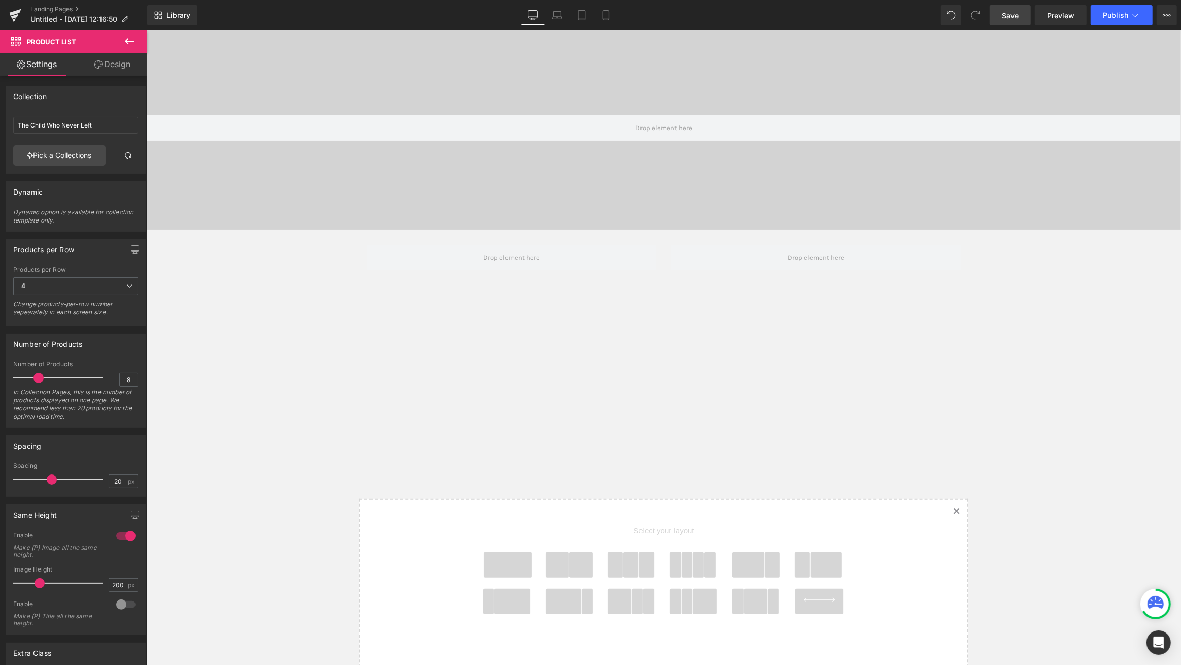
scroll to position [104, 0]
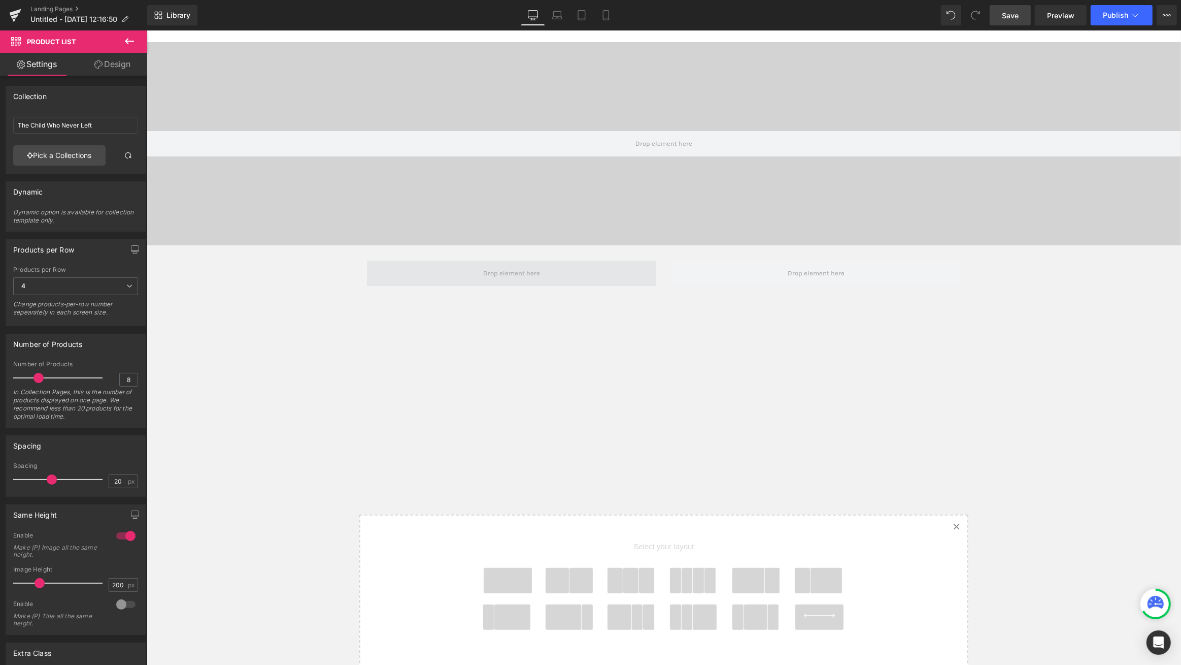
click at [582, 277] on span at bounding box center [511, 272] width 289 height 25
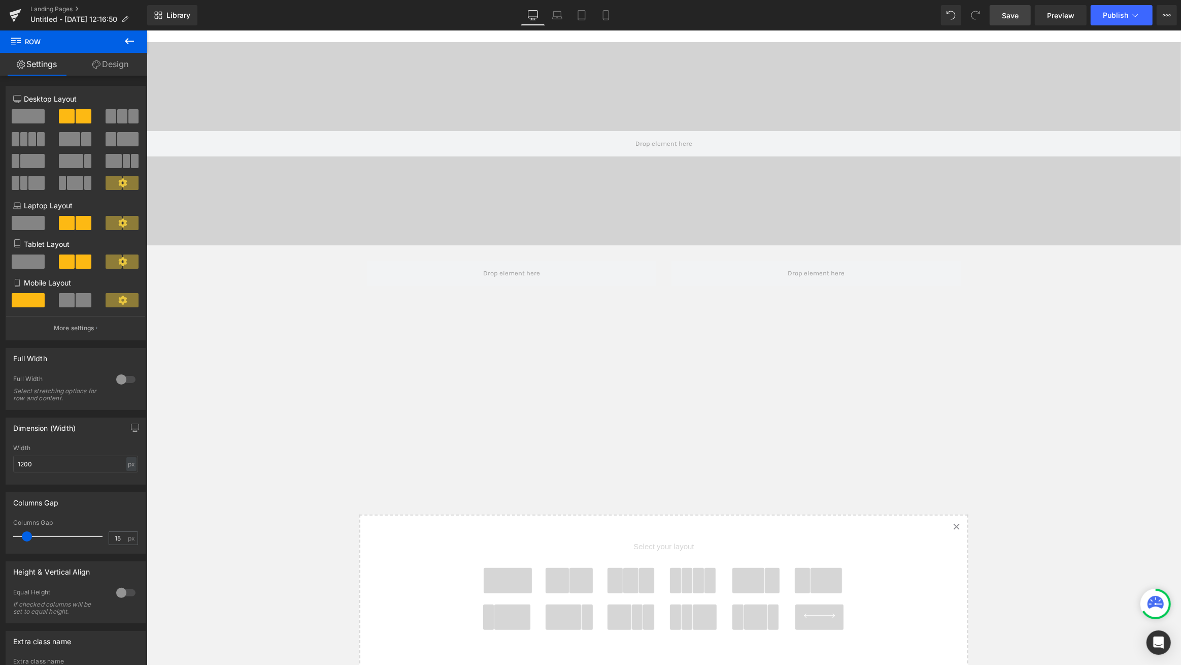
click at [126, 39] on icon at bounding box center [129, 41] width 12 height 12
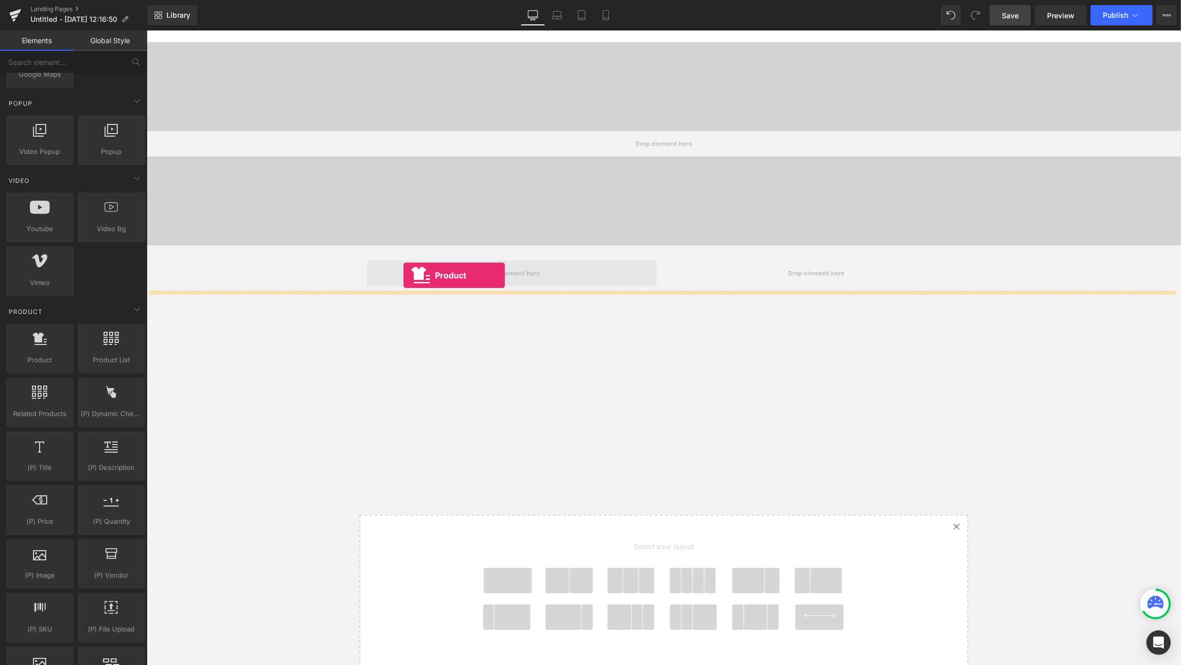
drag, startPoint x: 191, startPoint y: 377, endPoint x: 403, endPoint y: 275, distance: 234.8
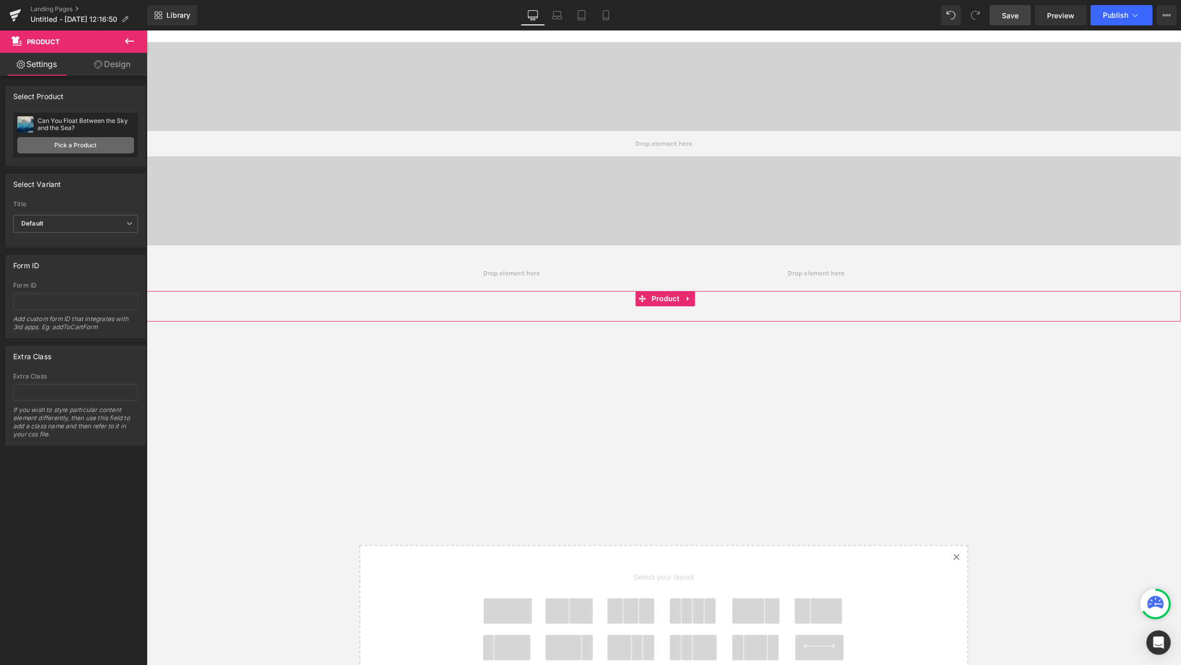
click at [102, 144] on link "Pick a Product" at bounding box center [75, 145] width 117 height 16
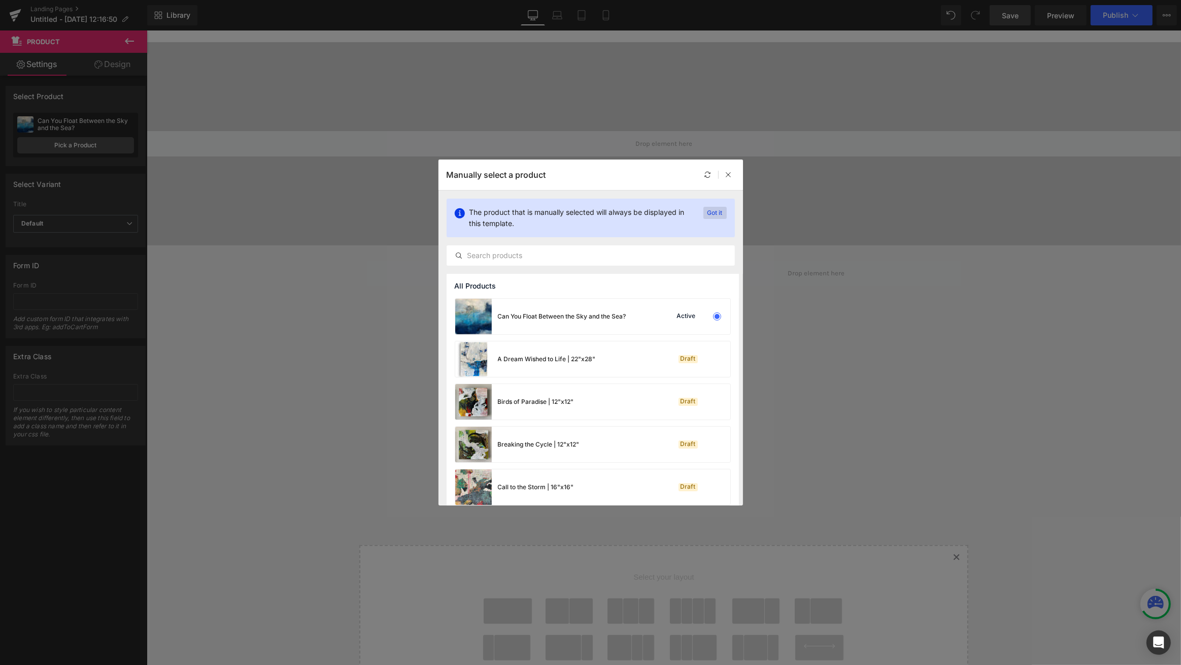
click at [713, 212] on p "Got it" at bounding box center [715, 213] width 23 height 12
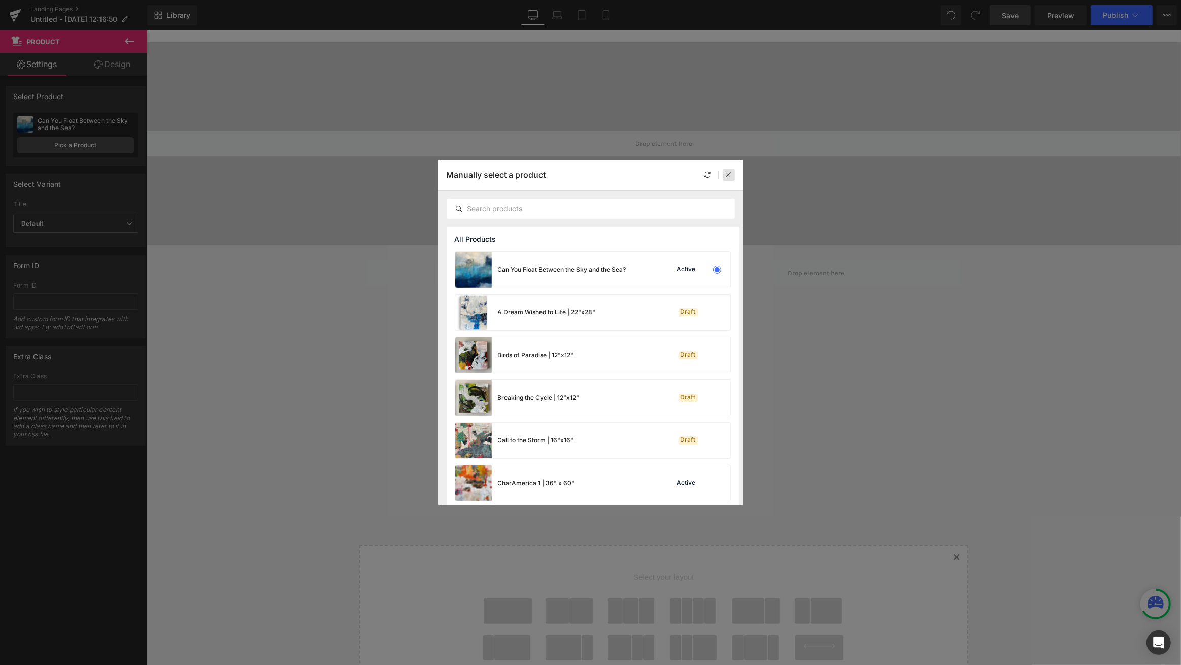
click at [729, 176] on icon at bounding box center [729, 174] width 7 height 7
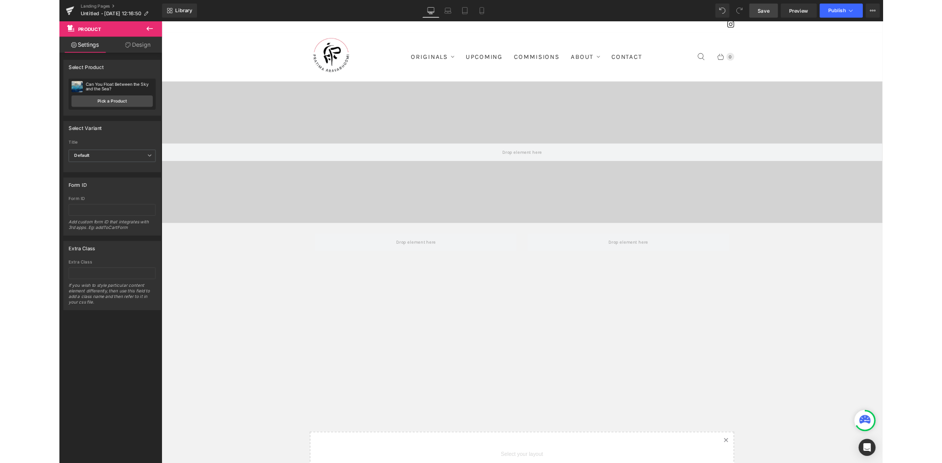
scroll to position [0, 0]
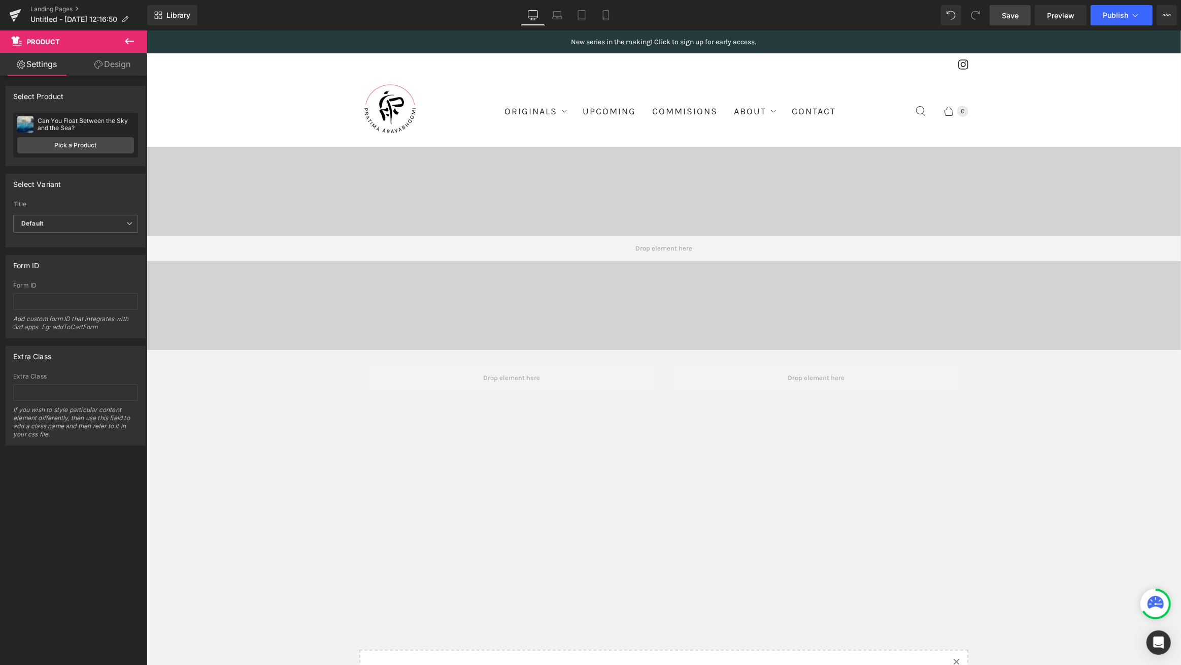
click at [1016, 15] on span "Save" at bounding box center [1010, 15] width 17 height 11
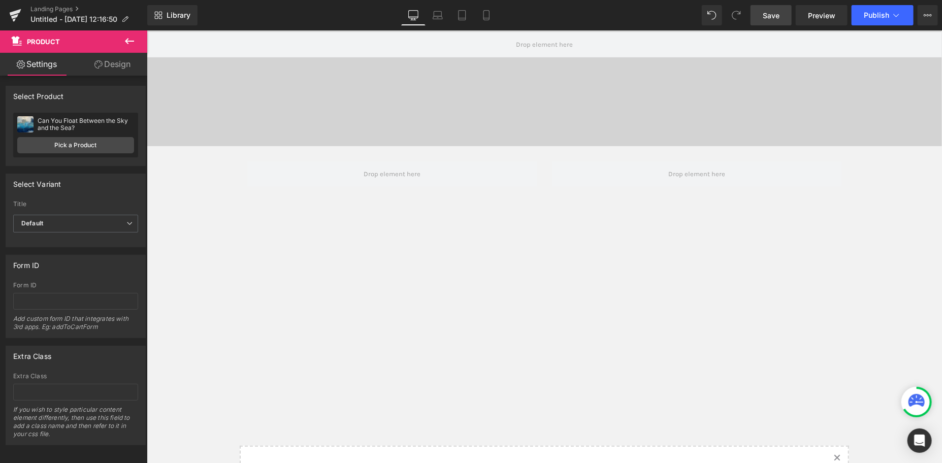
scroll to position [205, 0]
click at [339, 249] on div "Sale Off (P) Image Can You Float Between the Sky and the Sea? (P) Title $0 $7,2…" at bounding box center [345, 246] width 398 height 20
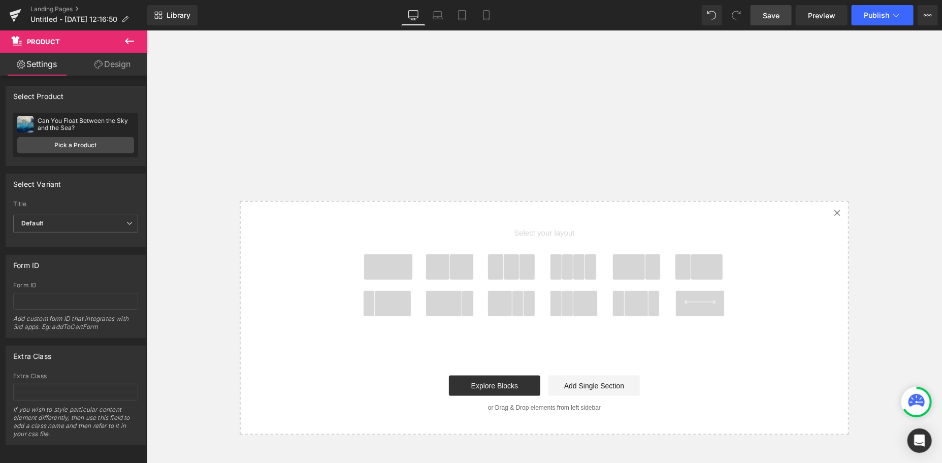
scroll to position [449, 0]
click at [127, 40] on icon at bounding box center [129, 41] width 12 height 12
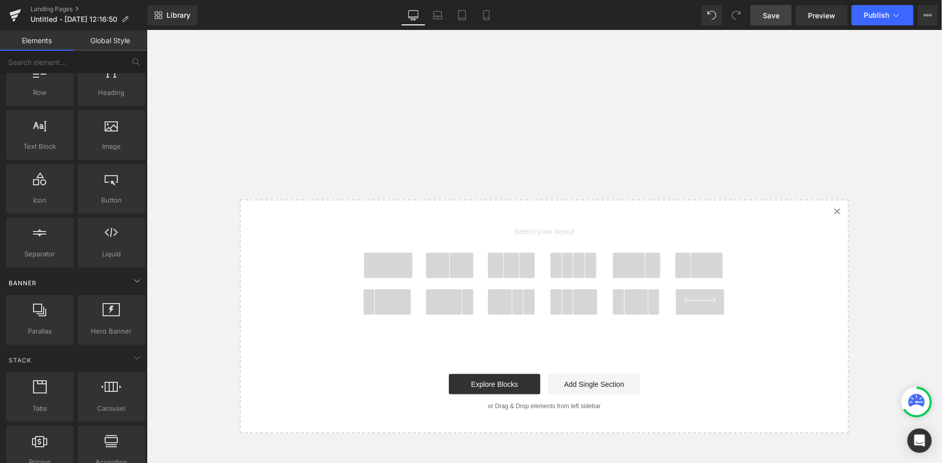
scroll to position [0, 0]
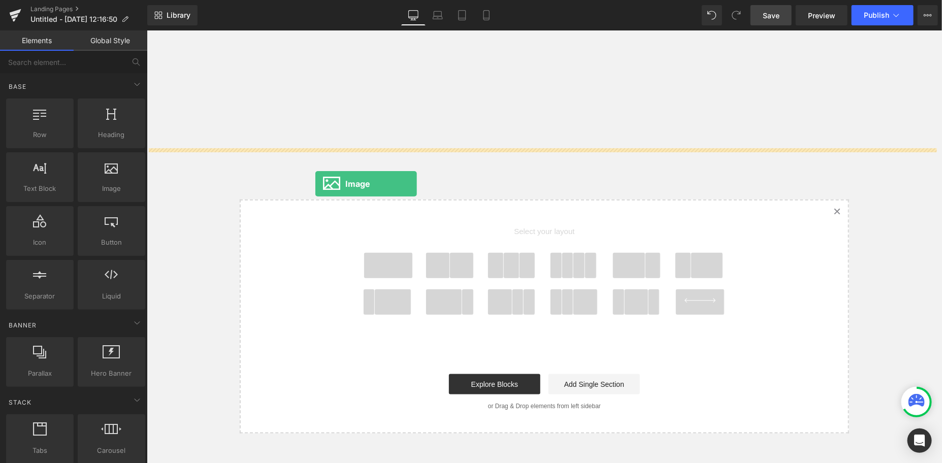
drag, startPoint x: 251, startPoint y: 213, endPoint x: 315, endPoint y: 183, distance: 70.6
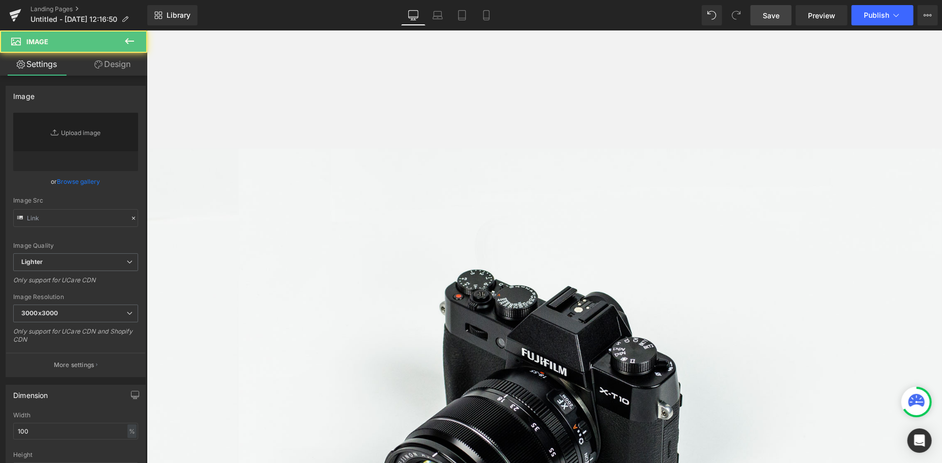
type input "//[DOMAIN_NAME][URL]"
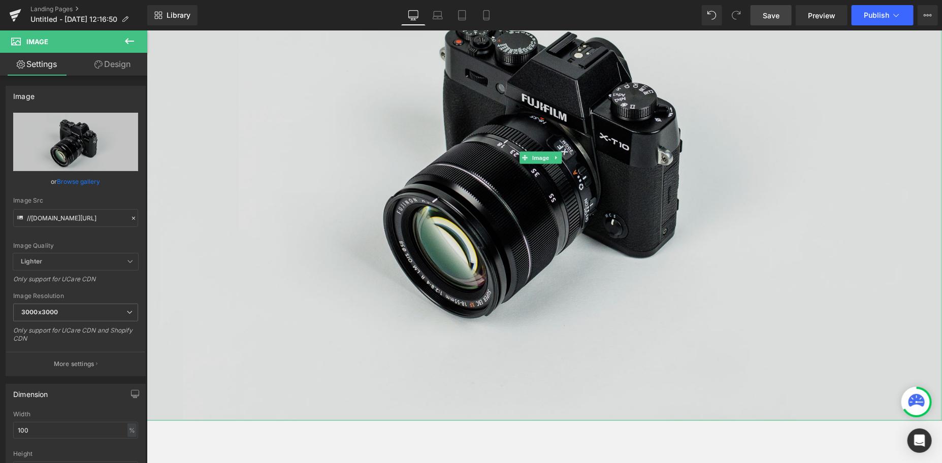
scroll to position [706, 0]
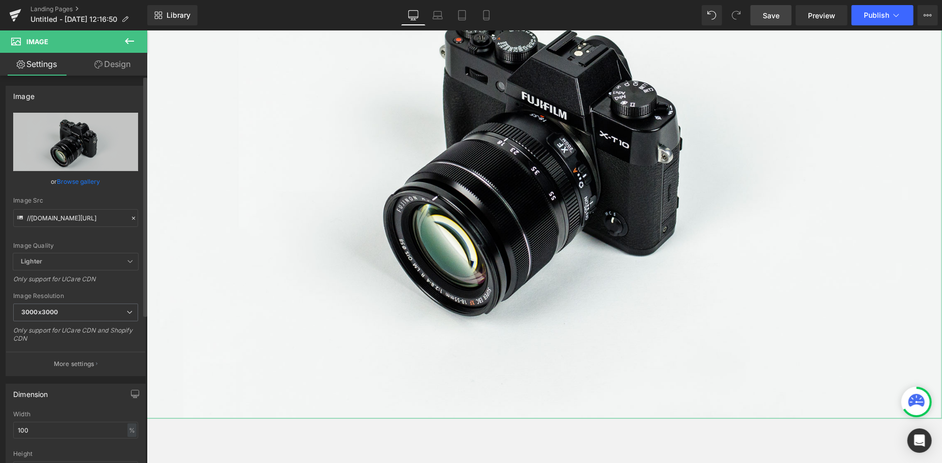
click at [80, 183] on link "Browse gallery" at bounding box center [78, 182] width 43 height 18
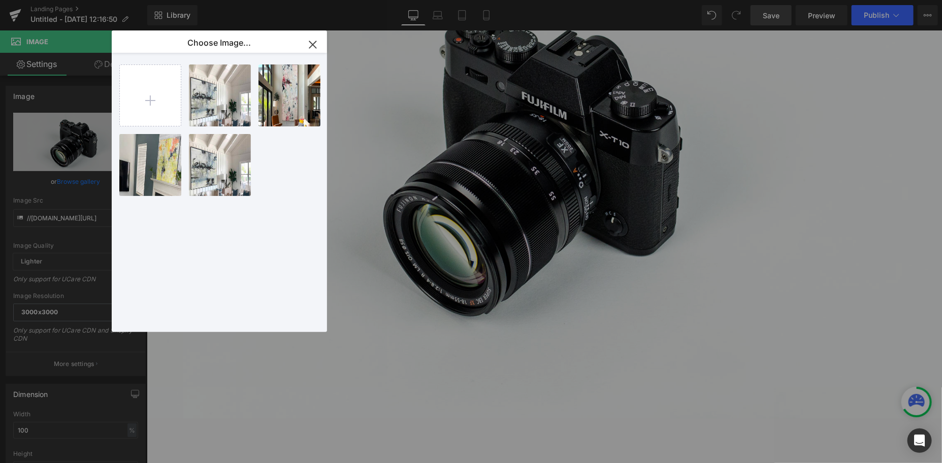
click at [314, 44] on icon "button" at bounding box center [313, 45] width 16 height 16
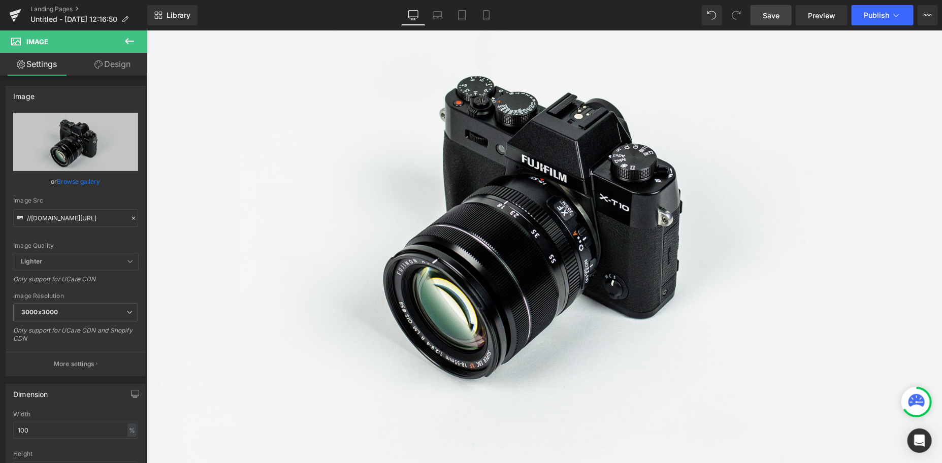
scroll to position [653, 0]
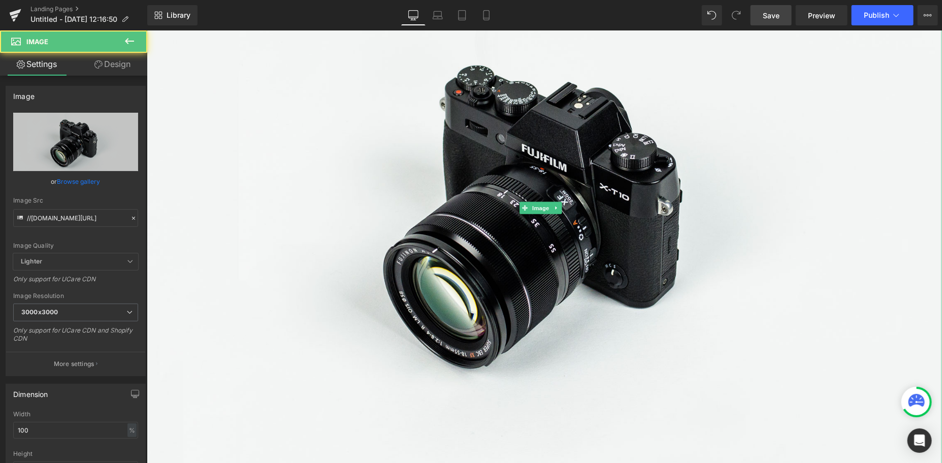
click at [275, 171] on img at bounding box center [543, 207] width 795 height 526
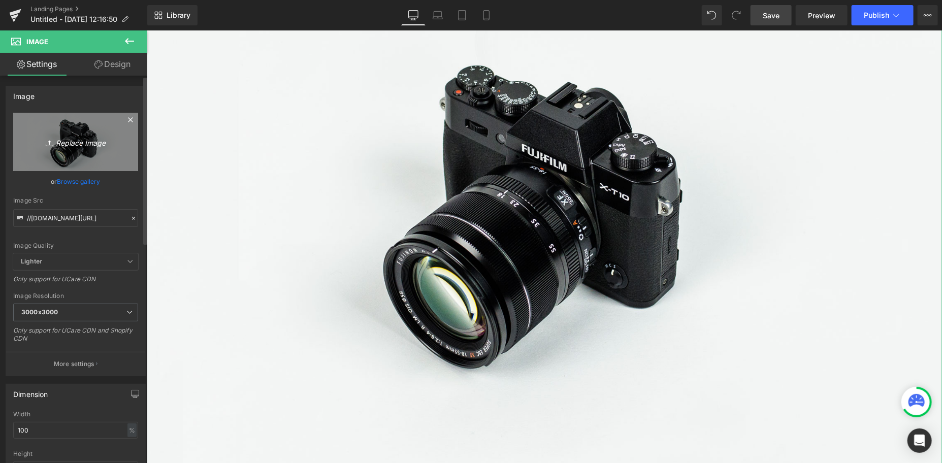
click at [76, 142] on icon "Replace Image" at bounding box center [75, 142] width 81 height 13
type input "C:\fakepath\IMG_3854.JPG"
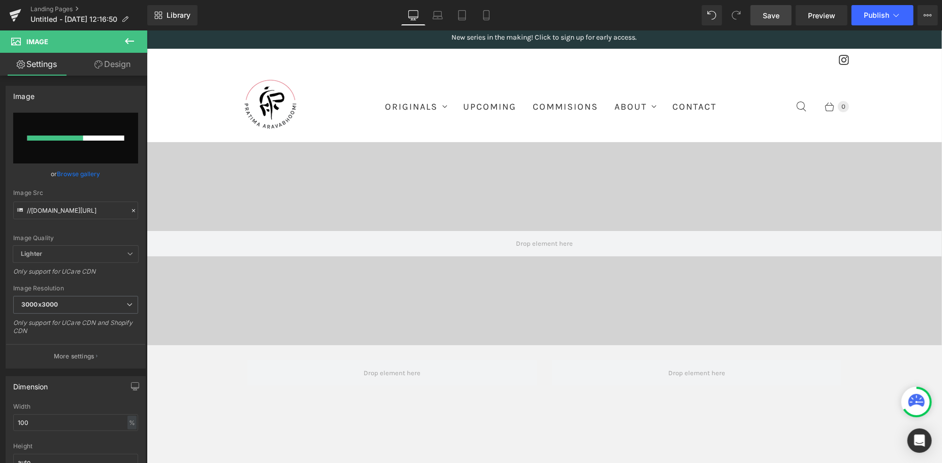
scroll to position [0, 0]
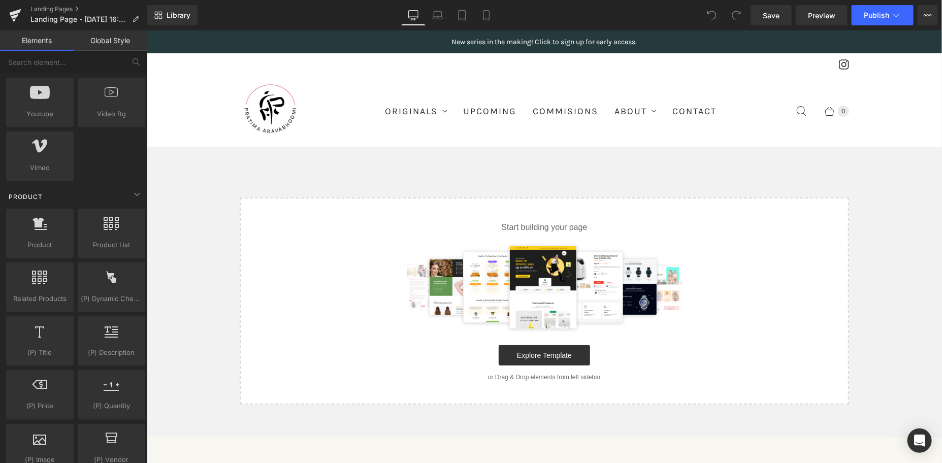
scroll to position [754, 0]
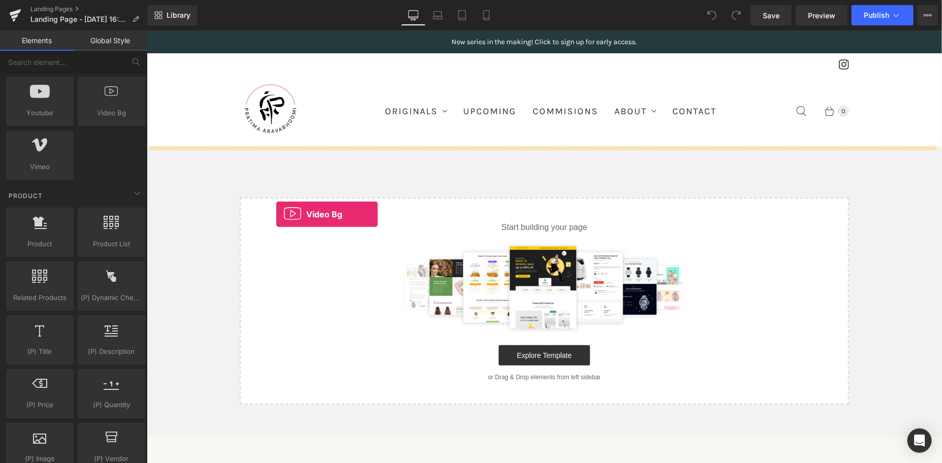
drag, startPoint x: 239, startPoint y: 134, endPoint x: 276, endPoint y: 211, distance: 85.4
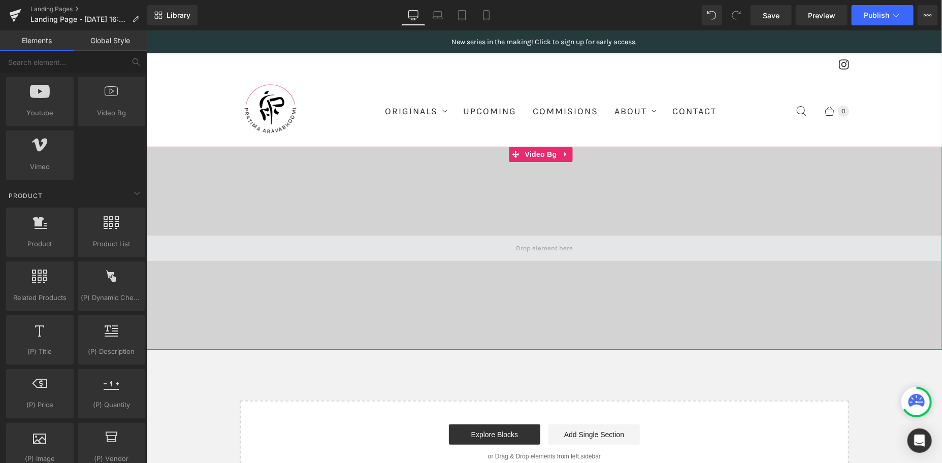
click at [522, 246] on span at bounding box center [544, 247] width 64 height 15
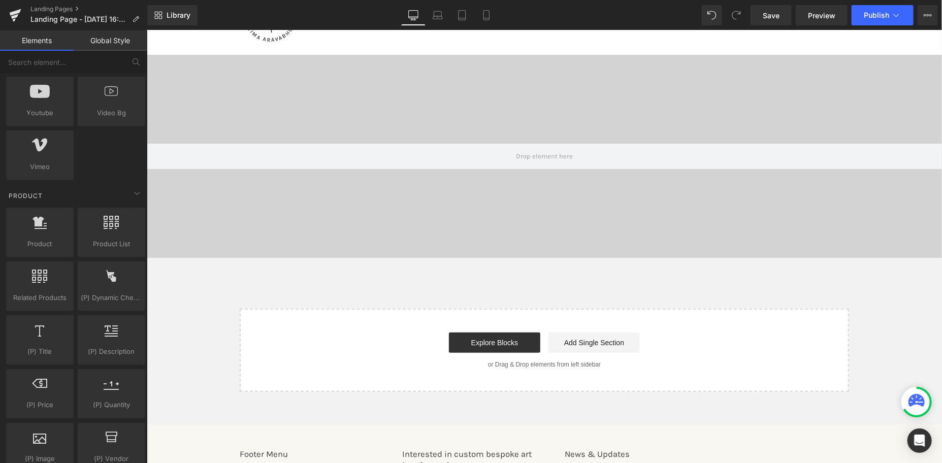
scroll to position [92, 0]
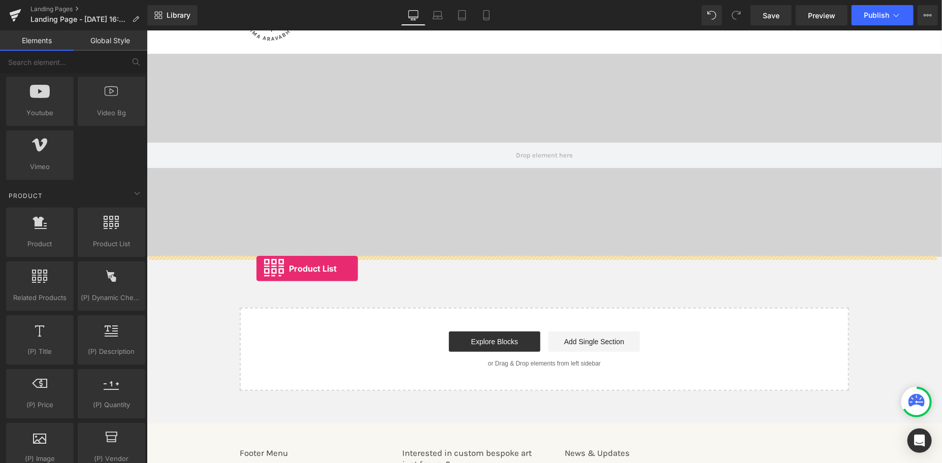
drag, startPoint x: 246, startPoint y: 262, endPoint x: 256, endPoint y: 268, distance: 11.6
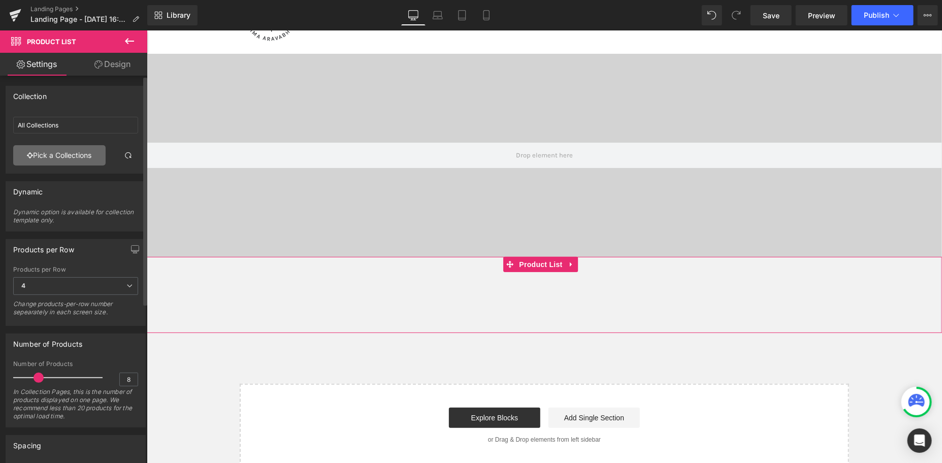
click at [78, 160] on link "Pick a Collections" at bounding box center [59, 155] width 92 height 20
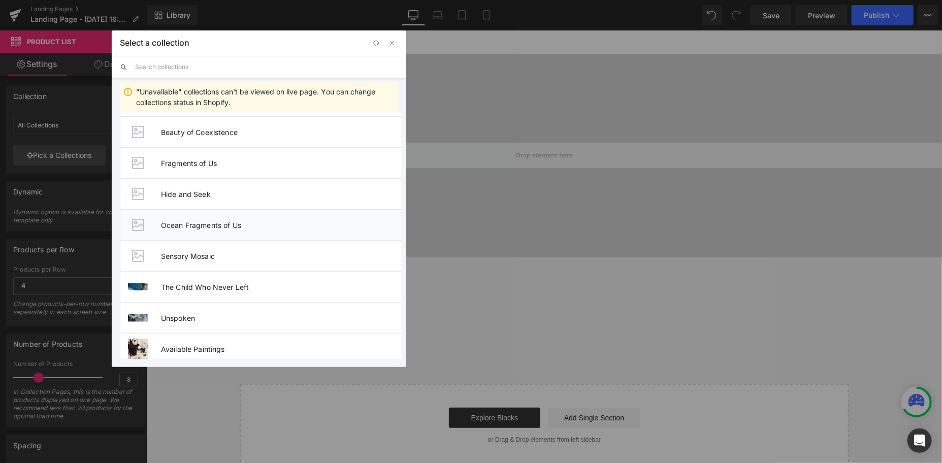
scroll to position [62, 0]
click at [200, 288] on span "The Child Who Never Left" at bounding box center [281, 286] width 241 height 9
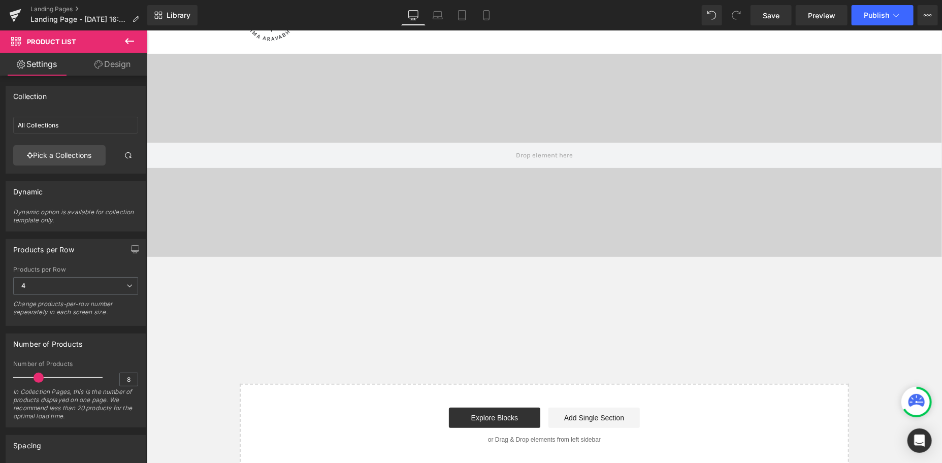
type input "The Child Who Never Left"
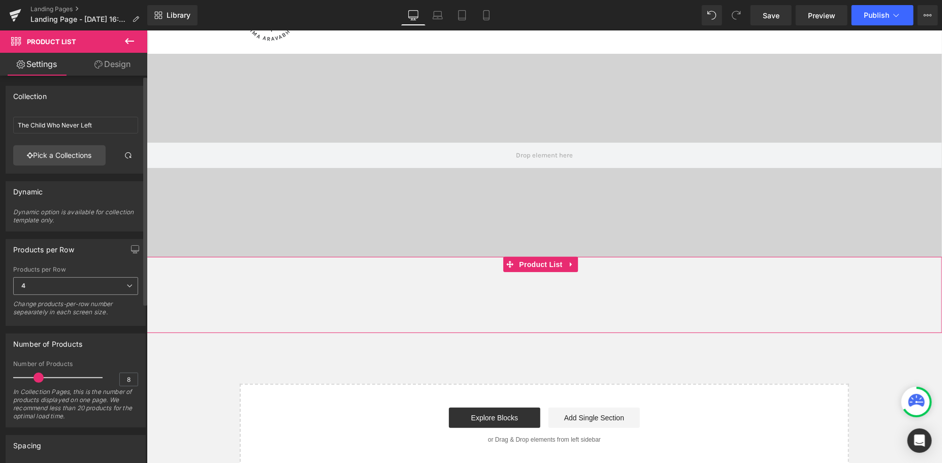
click at [84, 284] on span "4" at bounding box center [75, 286] width 125 height 18
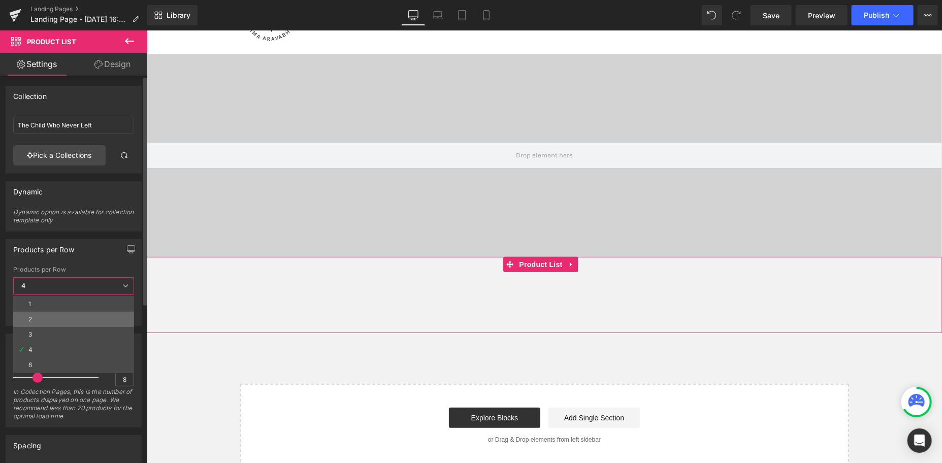
click at [42, 315] on li "2" at bounding box center [73, 319] width 121 height 15
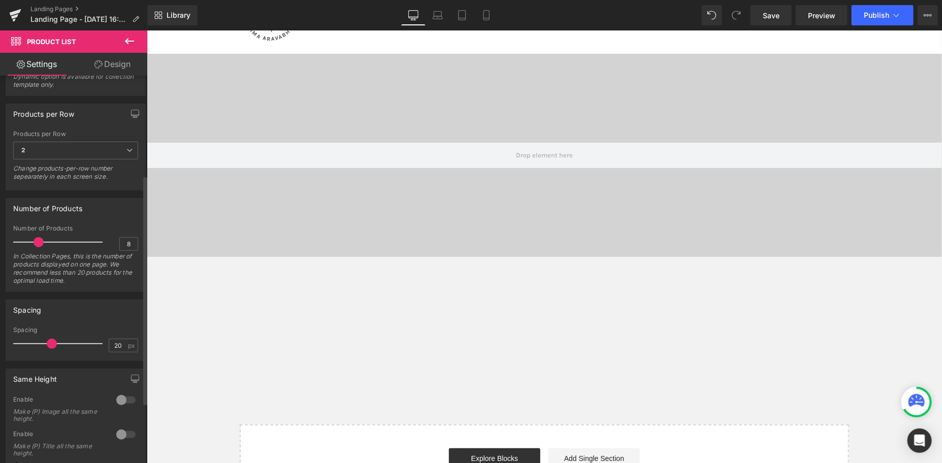
scroll to position [270, 0]
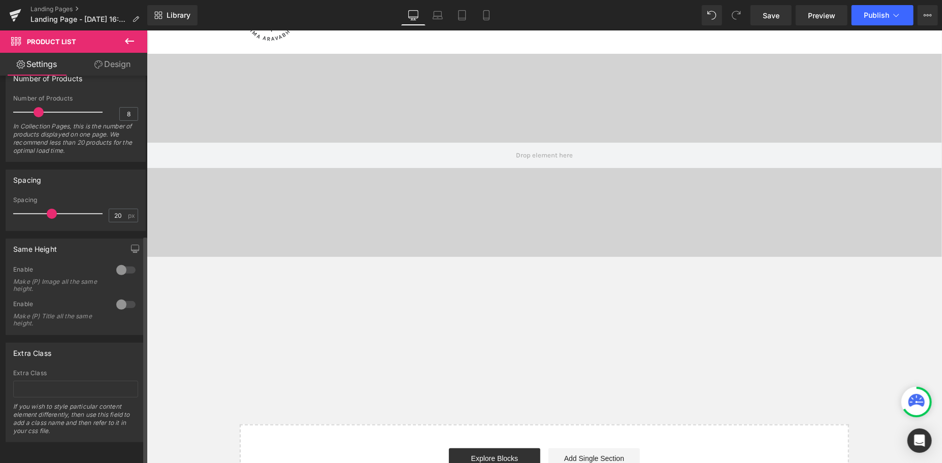
click at [117, 264] on div at bounding box center [126, 270] width 24 height 16
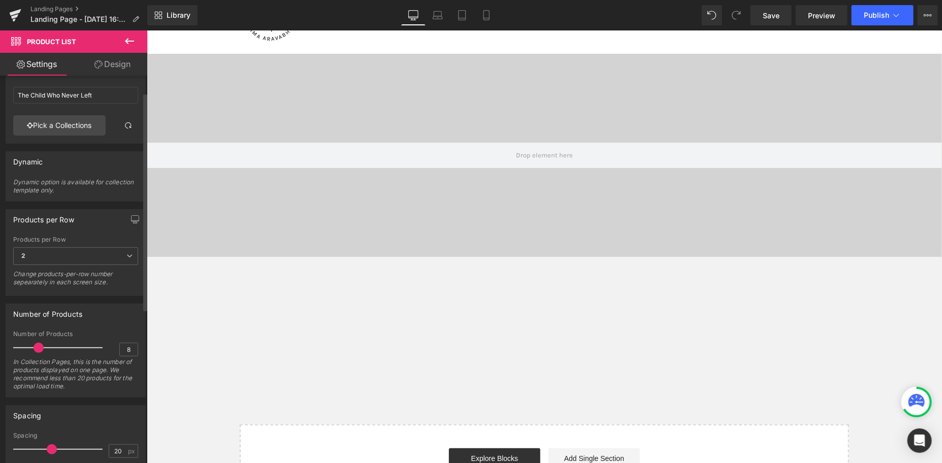
scroll to position [0, 0]
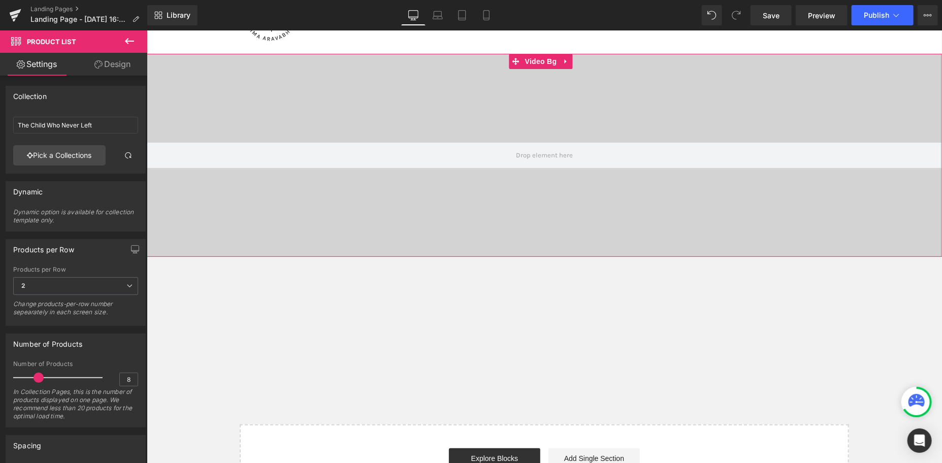
click at [401, 234] on div at bounding box center [543, 154] width 795 height 203
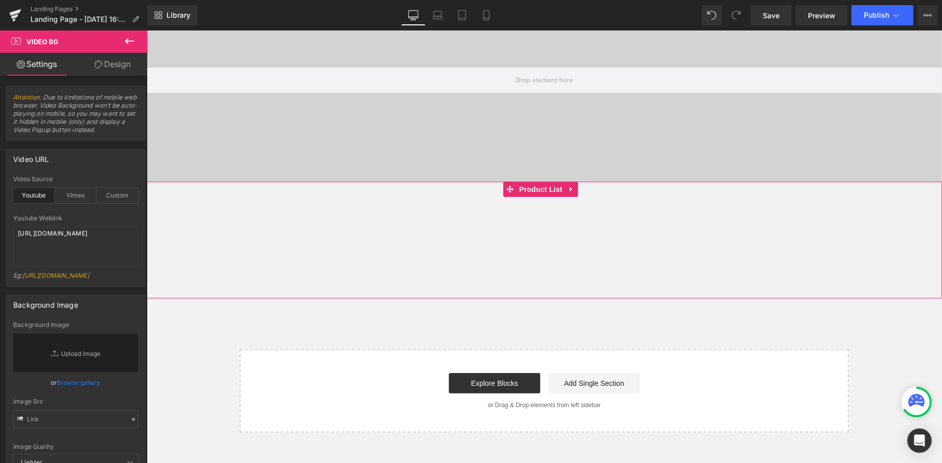
scroll to position [173, 0]
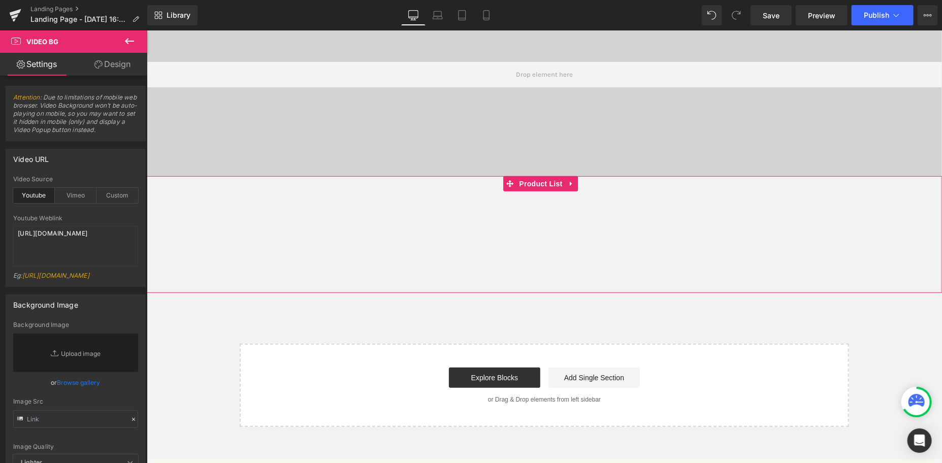
click at [410, 238] on div "Sale Off (P) Image Do the Clouds Know I’m Watching? (P) Title $0 $175.00 (P) Pr…" at bounding box center [345, 242] width 398 height 20
click at [569, 186] on icon at bounding box center [571, 184] width 7 height 8
click at [505, 183] on link "Product List" at bounding box center [513, 183] width 61 height 15
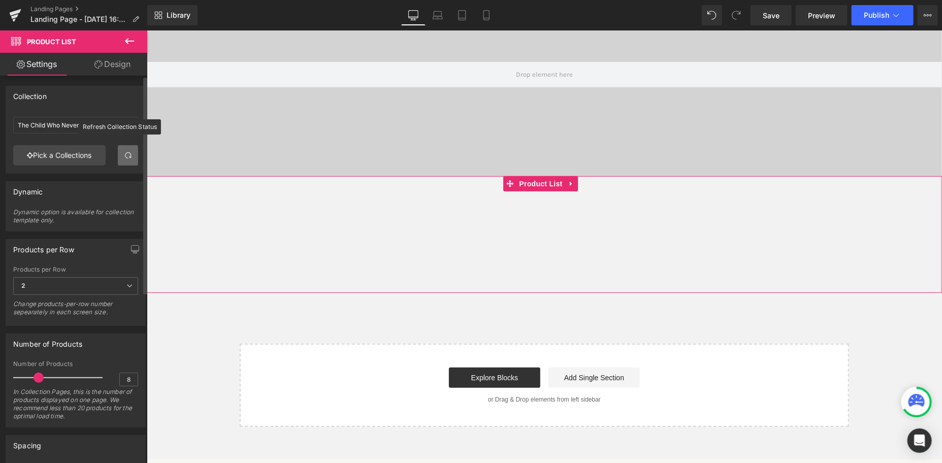
click at [124, 157] on span at bounding box center [128, 155] width 8 height 8
click at [112, 65] on link "Design" at bounding box center [113, 64] width 74 height 23
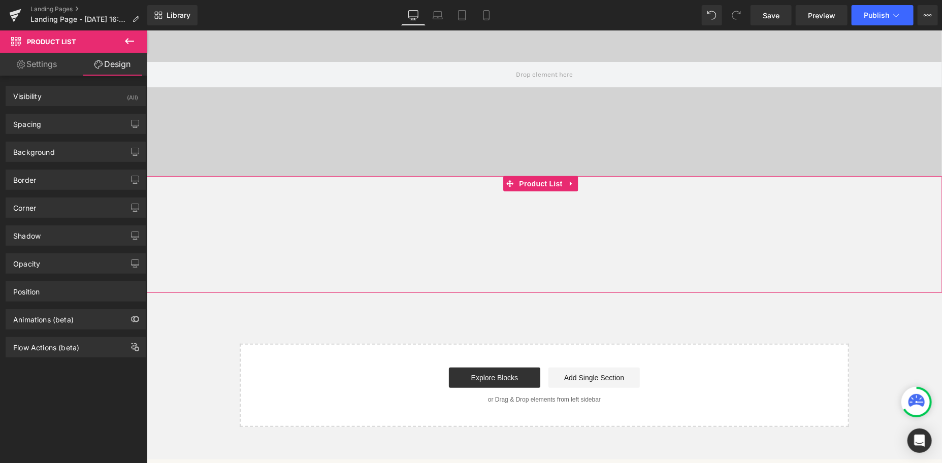
click at [53, 67] on link "Settings" at bounding box center [37, 64] width 74 height 23
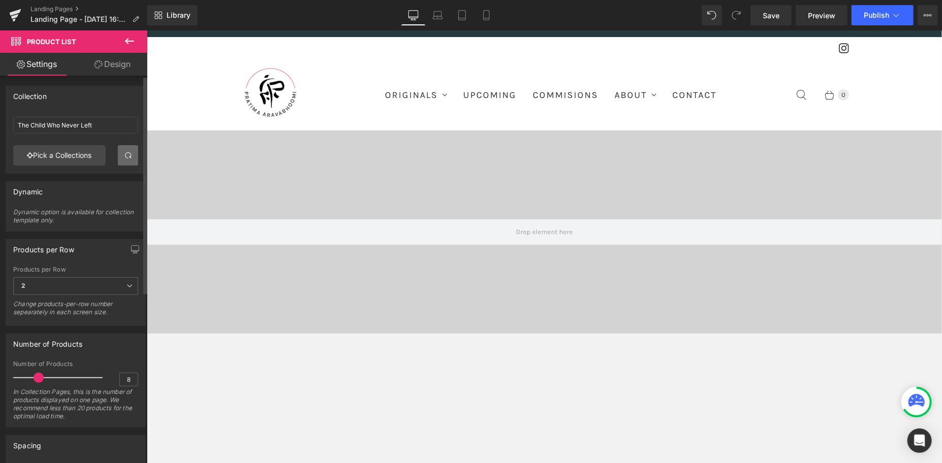
scroll to position [0, 0]
